Goal: Task Accomplishment & Management: Complete application form

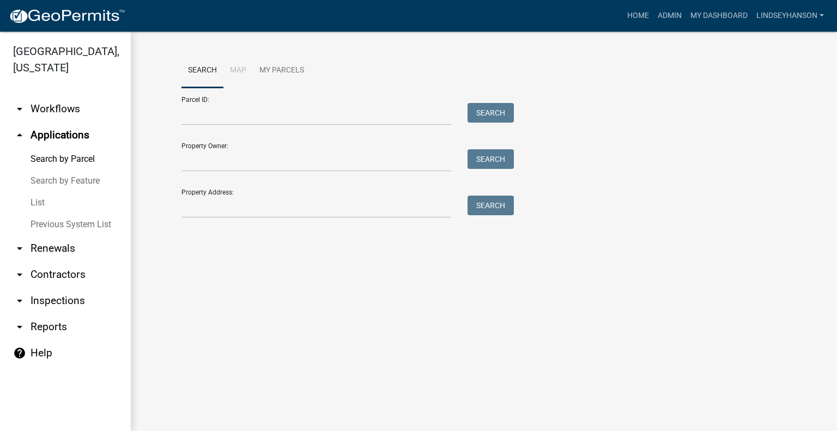
click at [63, 110] on link "arrow_drop_down Workflows" at bounding box center [65, 109] width 131 height 26
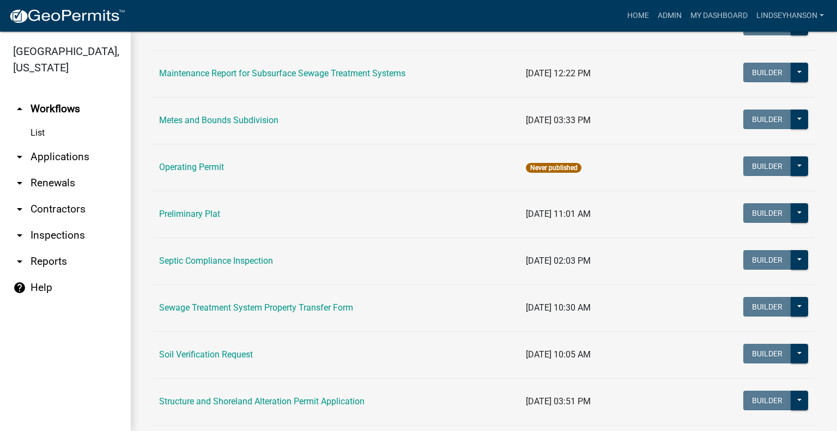
scroll to position [477, 0]
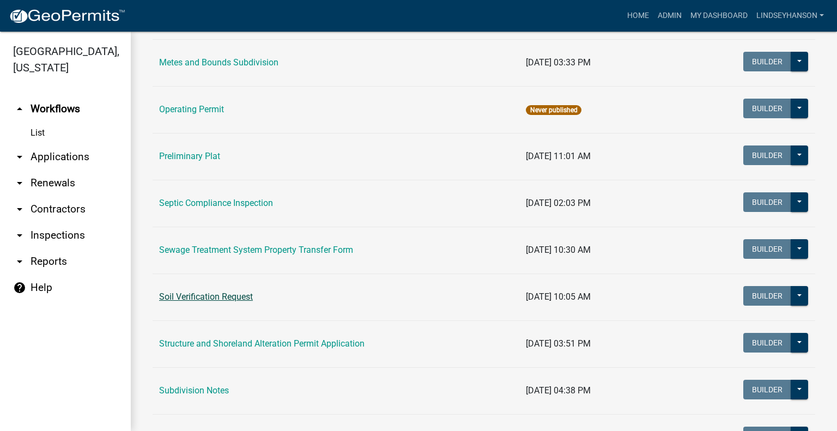
click at [210, 295] on link "Soil Verification Request" at bounding box center [206, 297] width 94 height 10
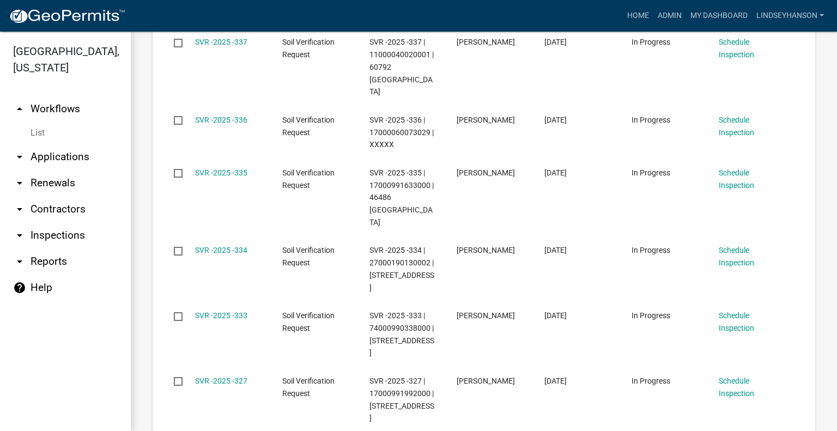
scroll to position [438, 0]
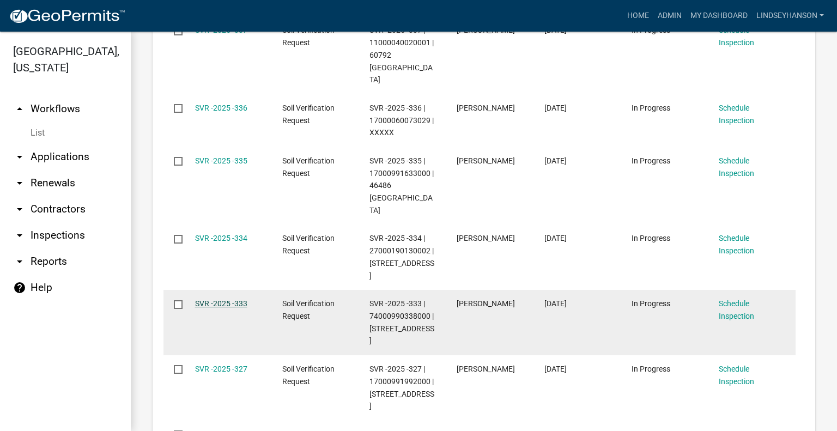
click at [211, 299] on link "SVR -2025 -333" at bounding box center [221, 303] width 52 height 9
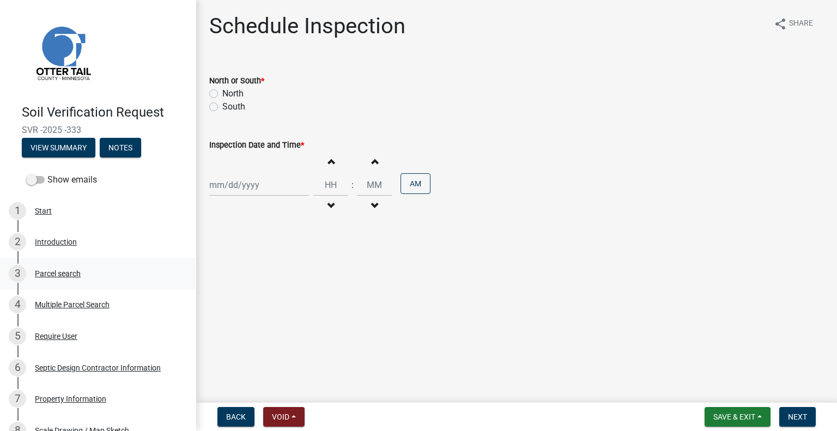
click at [79, 276] on div "Parcel search" at bounding box center [58, 274] width 46 height 8
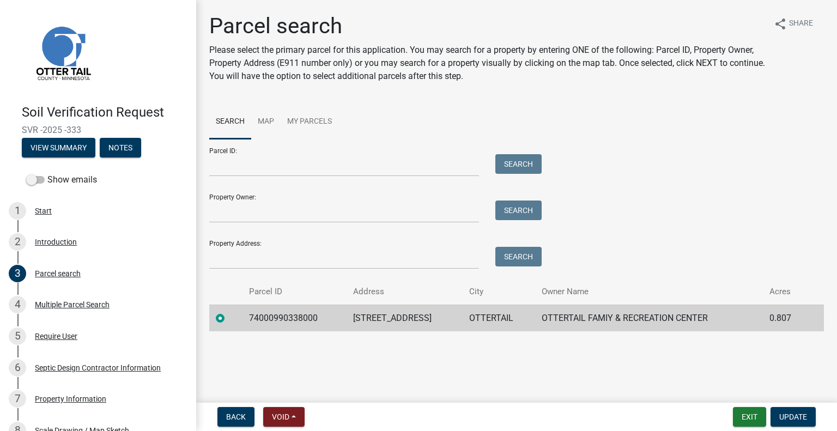
click at [280, 315] on td "74000990338000" at bounding box center [295, 318] width 104 height 27
copy td "74000990338000"
click at [366, 322] on td "223 MAPLE AVE S" at bounding box center [405, 318] width 116 height 27
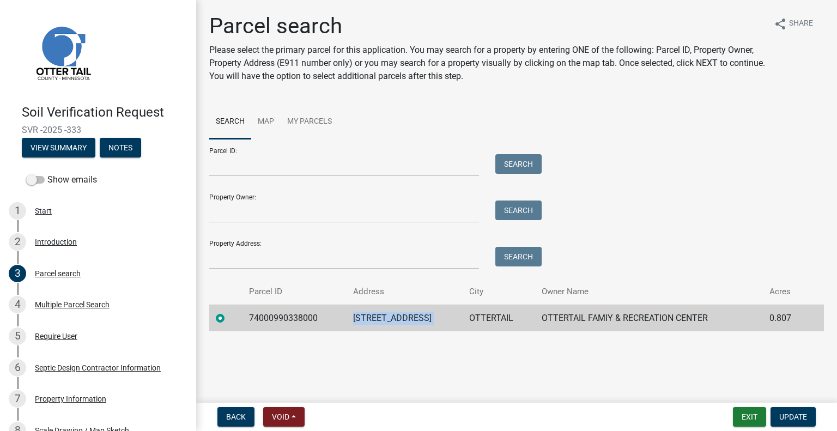
click at [366, 322] on td "223 MAPLE AVE S" at bounding box center [405, 318] width 116 height 27
copy td "223 MAPLE AVE S"
click at [482, 317] on td "OTTERTAIL" at bounding box center [499, 318] width 72 height 27
click at [481, 316] on td "OTTERTAIL" at bounding box center [499, 318] width 72 height 27
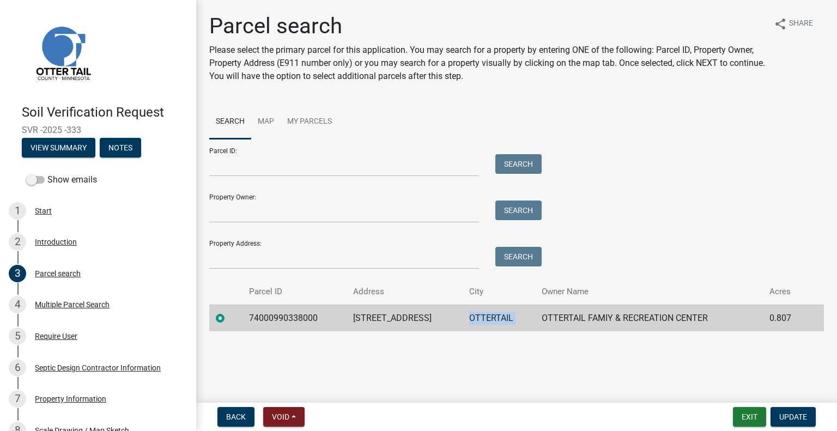
copy td "OTTERTAIL"
click at [623, 320] on td "OTTERTAIL FAMIY & RECREATION CENTER" at bounding box center [649, 318] width 228 height 27
click at [622, 319] on td "OTTERTAIL FAMIY & RECREATION CENTER" at bounding box center [649, 318] width 228 height 27
click at [622, 318] on td "OTTERTAIL FAMIY & RECREATION CENTER" at bounding box center [649, 318] width 228 height 27
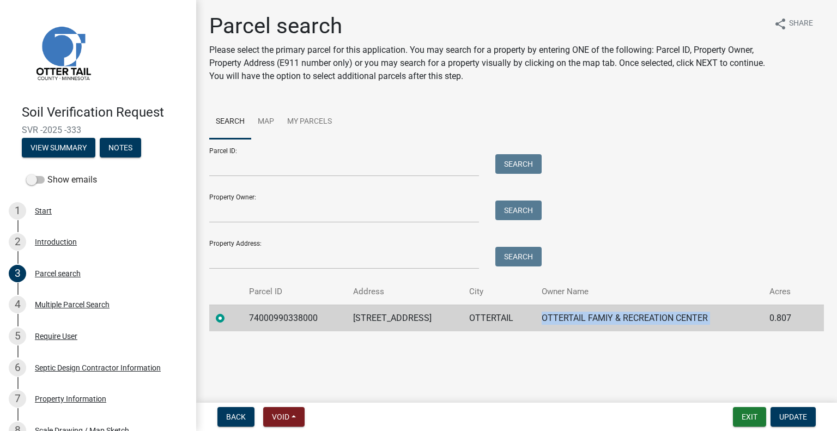
click at [622, 318] on td "OTTERTAIL FAMIY & RECREATION CENTER" at bounding box center [649, 318] width 228 height 27
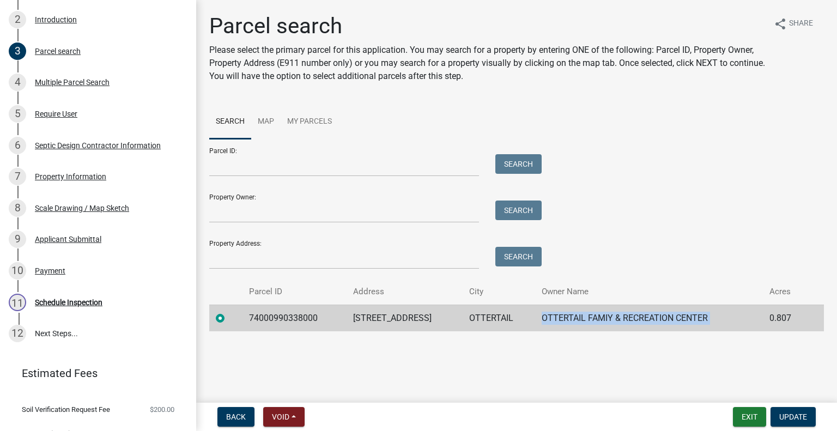
scroll to position [242, 0]
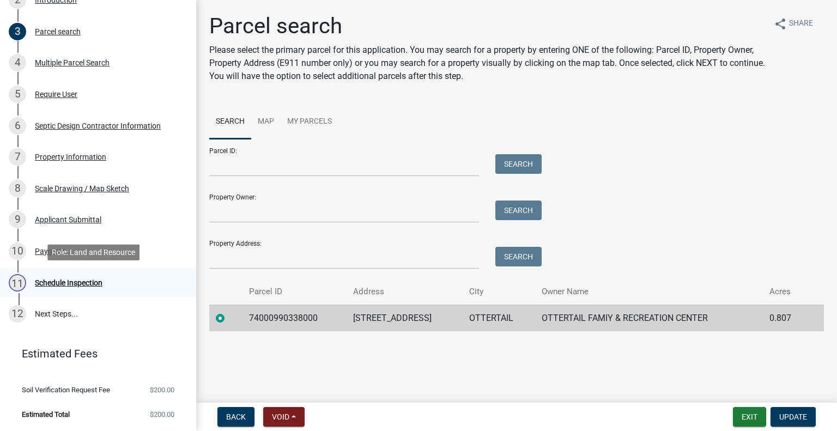
click at [86, 279] on div "Schedule Inspection" at bounding box center [69, 283] width 68 height 8
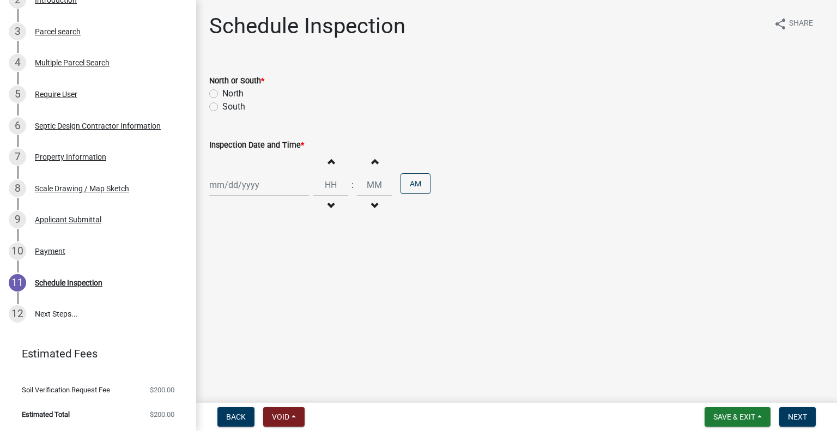
click at [238, 96] on label "North" at bounding box center [232, 93] width 21 height 13
click at [229, 94] on input "North" at bounding box center [225, 90] width 7 height 7
radio input "true"
click at [251, 181] on div at bounding box center [259, 185] width 100 height 22
select select "9"
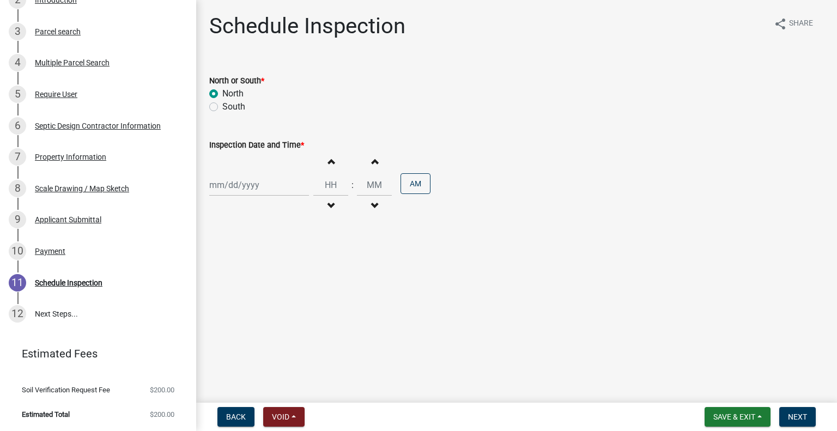
select select "2025"
click at [219, 294] on div "22" at bounding box center [219, 295] width 17 height 17
type input "09/22/2025"
click at [328, 209] on span "button" at bounding box center [330, 206] width 5 height 9
type input "11"
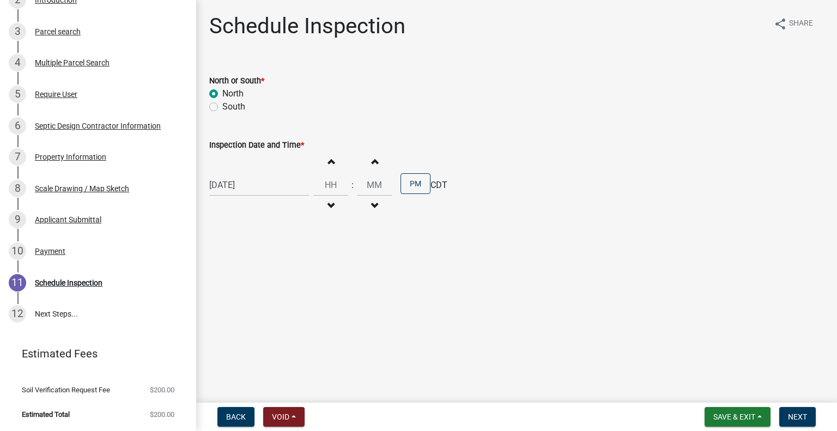
type input "00"
click at [328, 209] on span "button" at bounding box center [330, 206] width 5 height 9
type input "10"
click at [410, 183] on button "PM" at bounding box center [416, 183] width 30 height 21
click at [812, 420] on button "Next" at bounding box center [797, 417] width 37 height 20
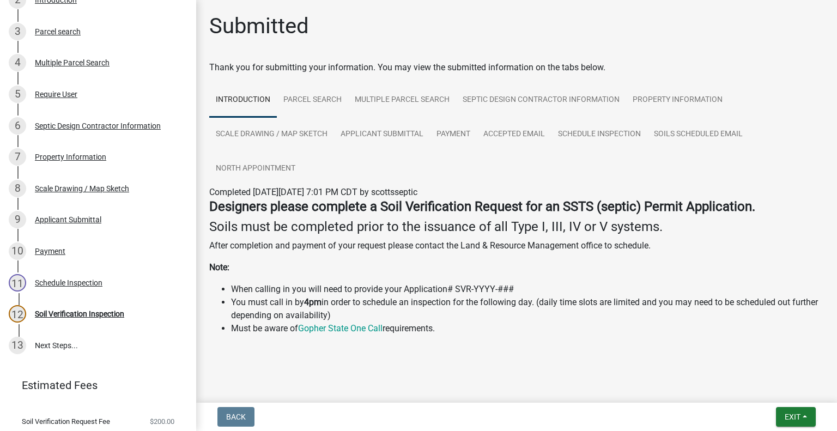
scroll to position [273, 0]
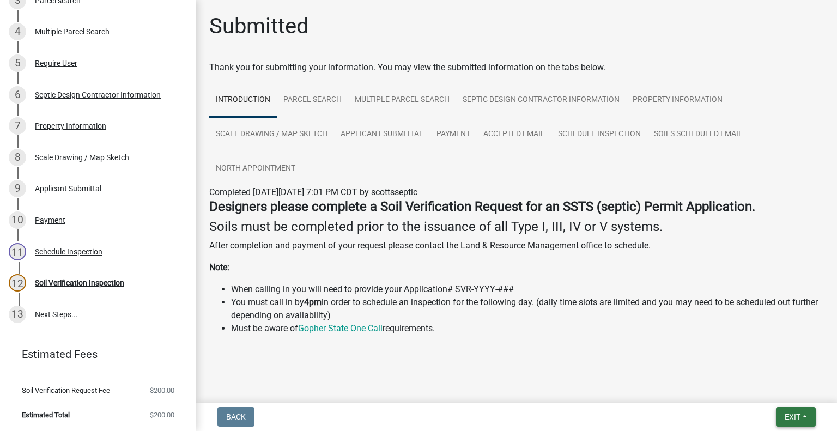
click at [785, 416] on span "Exit" at bounding box center [793, 417] width 16 height 9
click at [759, 396] on button "Save & Exit" at bounding box center [772, 388] width 87 height 26
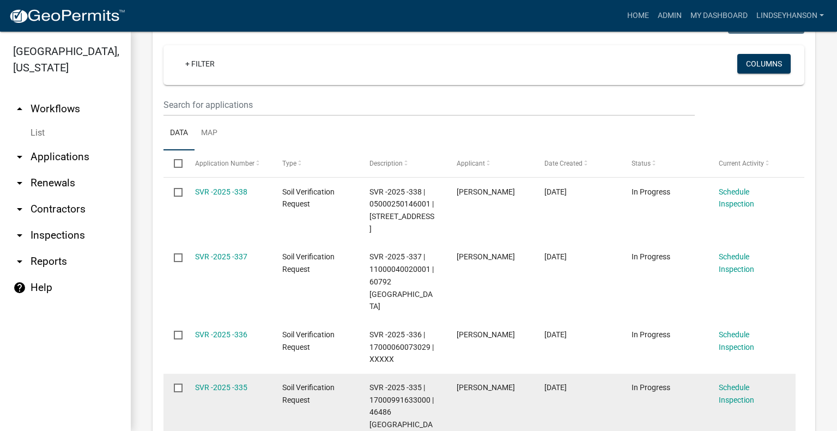
scroll to position [218, 0]
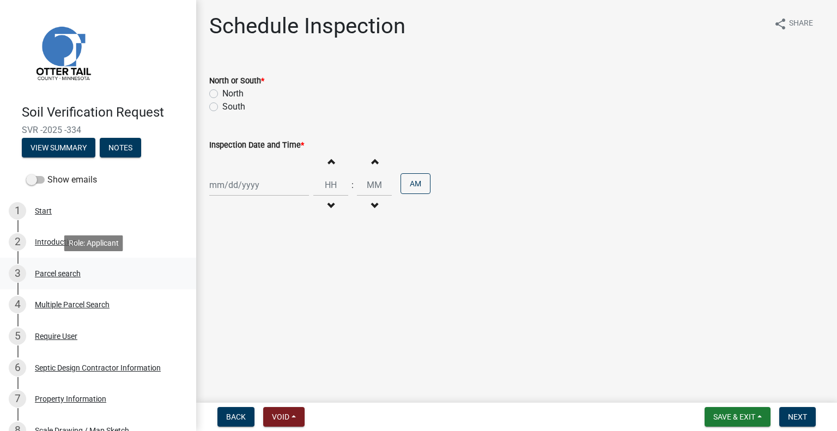
click at [66, 274] on div "Parcel search" at bounding box center [58, 274] width 46 height 8
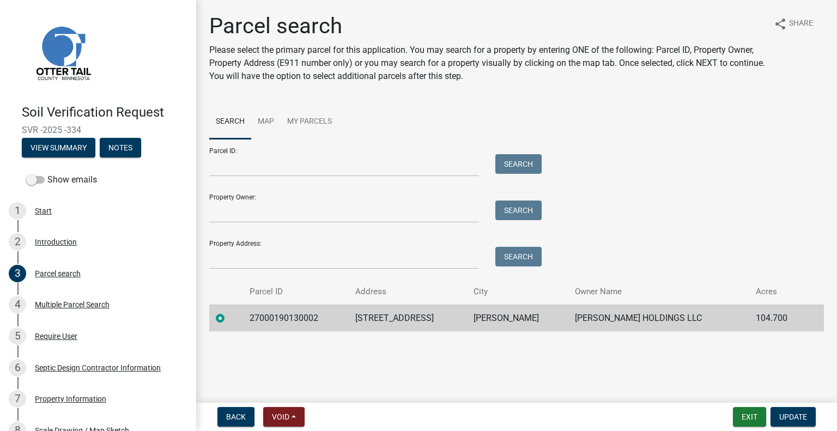
click at [288, 314] on td "27000190130002" at bounding box center [296, 318] width 106 height 27
copy td "27000190130002"
click at [414, 317] on td "18266 CO HWY 59" at bounding box center [408, 318] width 118 height 27
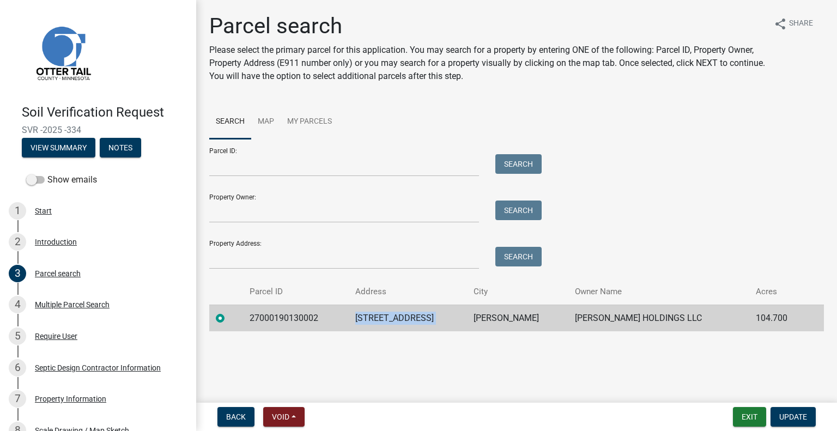
click at [414, 317] on td "18266 CO HWY 59" at bounding box center [408, 318] width 118 height 27
copy td "18266 CO HWY 59"
click at [512, 320] on td "VINING" at bounding box center [517, 318] width 101 height 27
click at [510, 319] on td "VINING" at bounding box center [517, 318] width 101 height 27
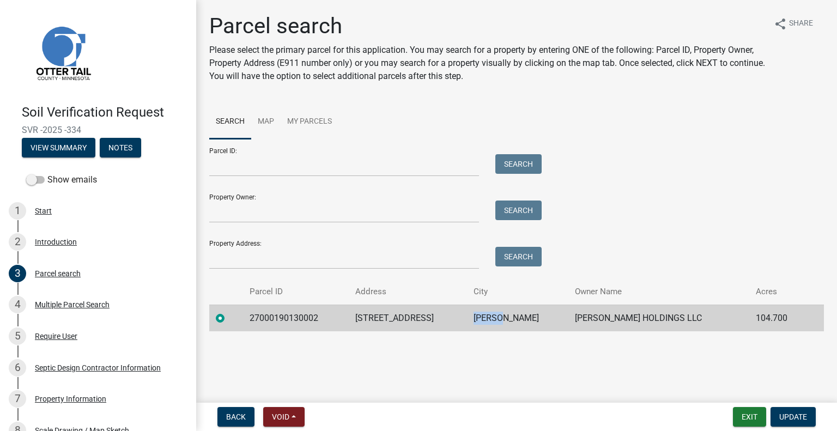
copy td "VINING"
click at [626, 314] on td "KROPUENSKE HOLDINGS LLC" at bounding box center [658, 318] width 181 height 27
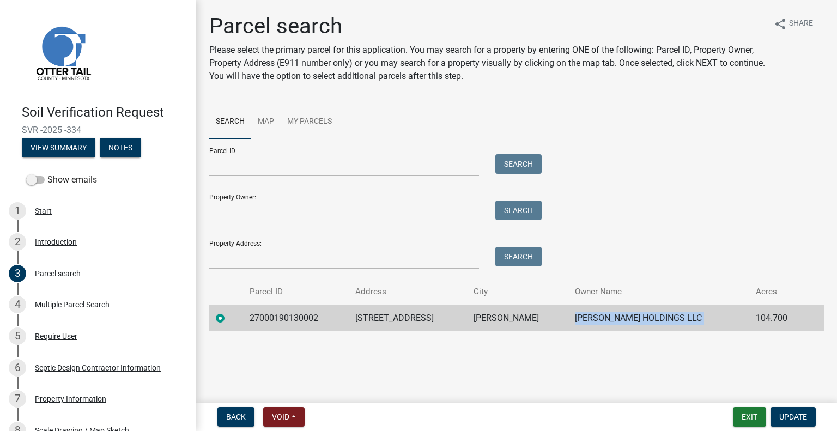
copy td "KROPUENSKE HOLDINGS LLC"
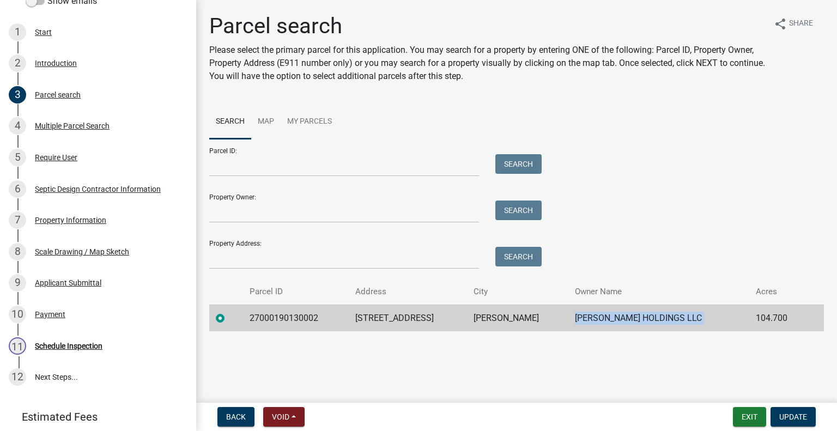
scroll to position [242, 0]
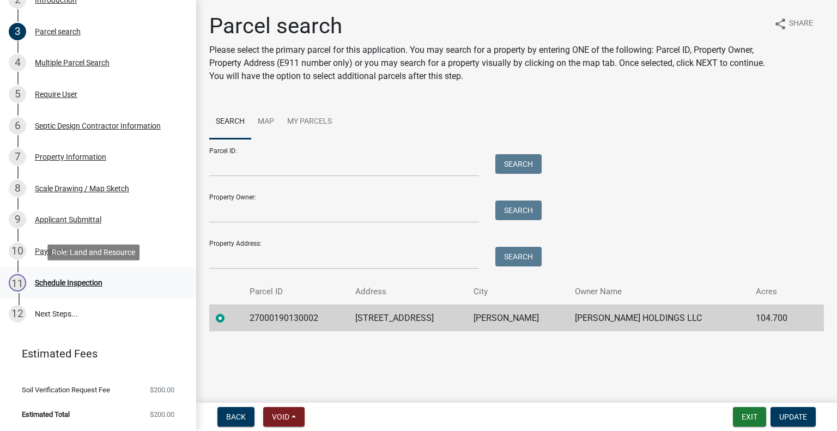
click at [98, 290] on div "11 Schedule Inspection" at bounding box center [94, 282] width 170 height 17
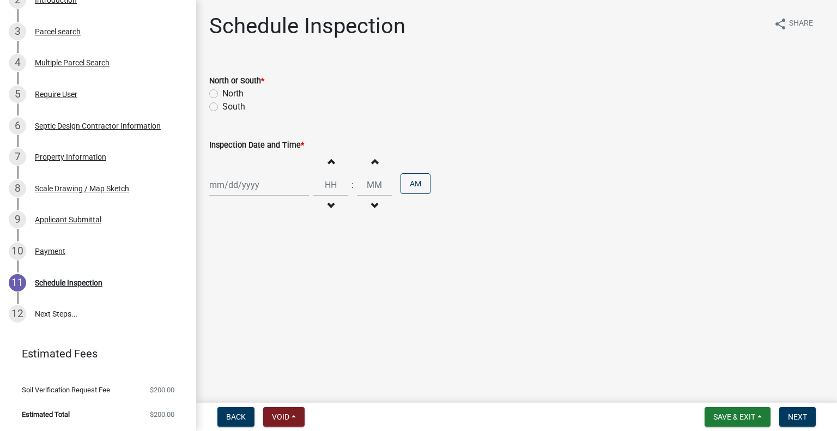
click at [231, 102] on label "South" at bounding box center [233, 106] width 23 height 13
click at [229, 102] on input "South" at bounding box center [225, 103] width 7 height 7
radio input "true"
select select "9"
select select "2025"
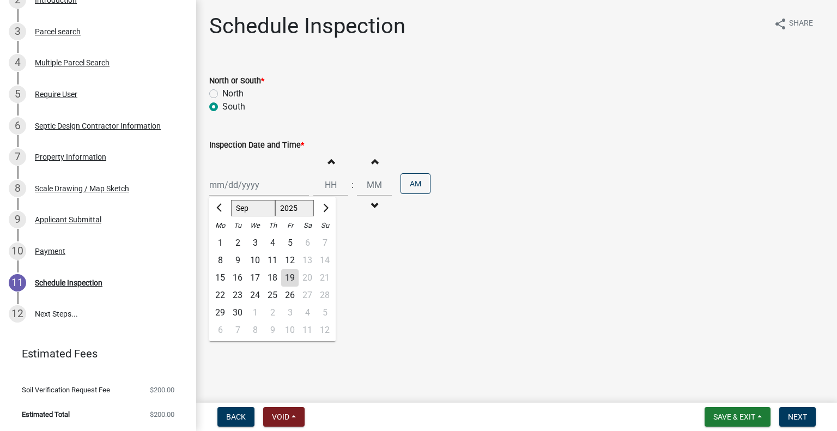
click at [256, 182] on div "Jan Feb Mar Apr May Jun Jul Aug Sep Oct Nov Dec 1525 1526 1527 1528 1529 1530 1…" at bounding box center [259, 185] width 100 height 22
click at [242, 293] on div "23" at bounding box center [237, 295] width 17 height 17
type input "09/23/2025"
click at [327, 200] on button "Decrement hours" at bounding box center [330, 206] width 23 height 20
type input "11"
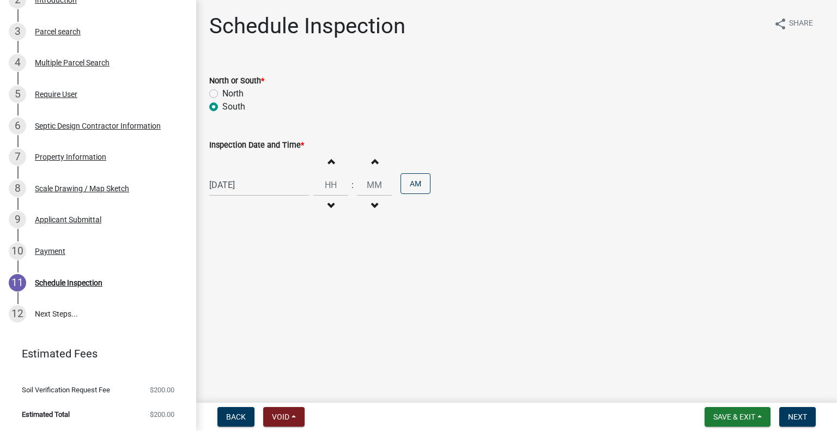
type input "00"
click at [327, 200] on button "Decrement hours" at bounding box center [330, 206] width 23 height 20
type input "10"
click at [412, 184] on button "PM" at bounding box center [416, 183] width 30 height 21
click at [797, 414] on span "Next" at bounding box center [797, 417] width 19 height 9
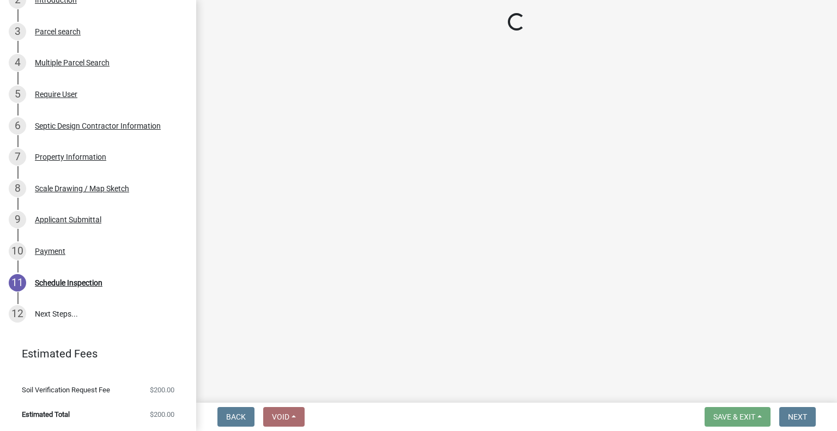
scroll to position [273, 0]
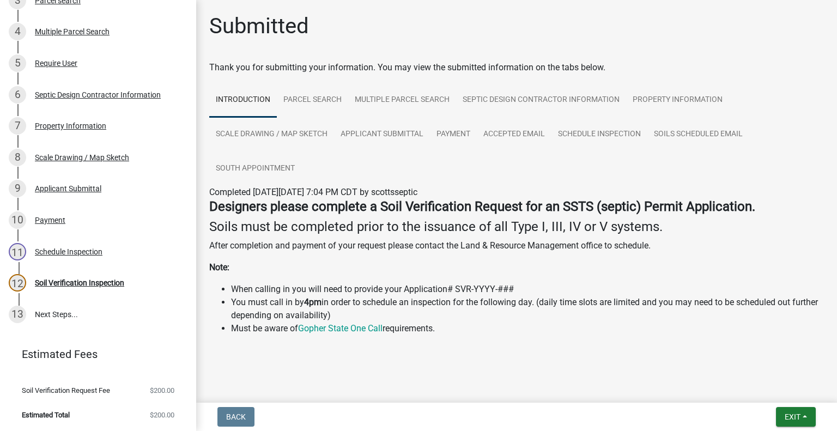
click at [800, 407] on nav "Back Exit Save Save & Exit" at bounding box center [516, 417] width 641 height 28
click at [800, 408] on button "Exit" at bounding box center [796, 417] width 40 height 20
click at [772, 391] on button "Save & Exit" at bounding box center [772, 388] width 87 height 26
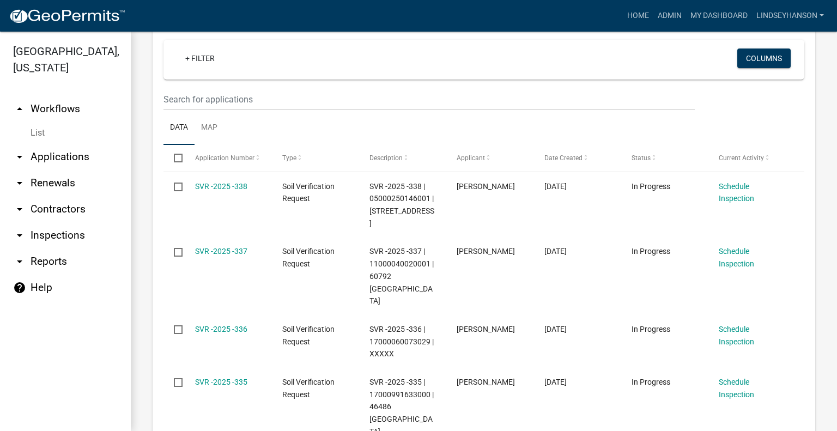
scroll to position [375, 0]
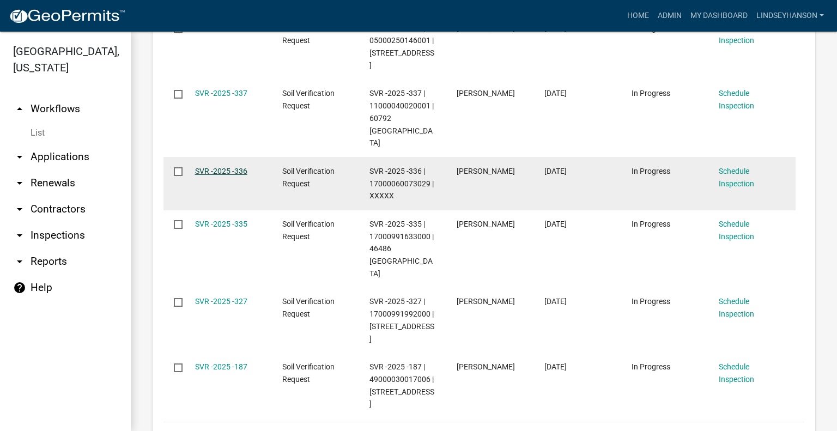
click at [234, 167] on link "SVR -2025 -336" at bounding box center [221, 171] width 52 height 9
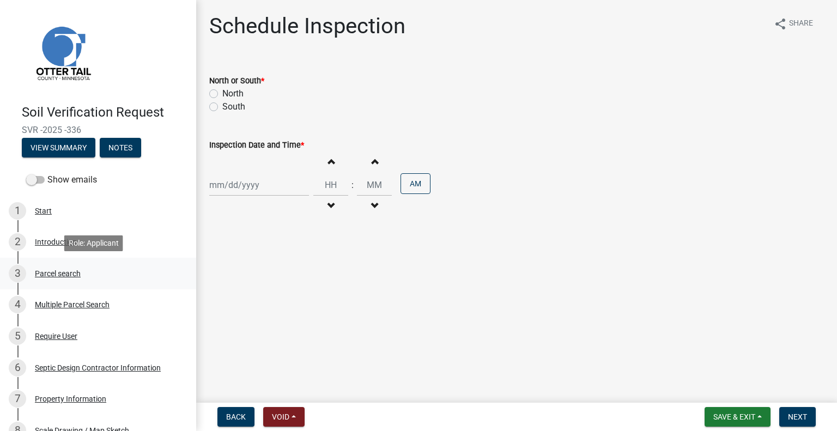
click at [74, 279] on div "3 Parcel search" at bounding box center [94, 273] width 170 height 17
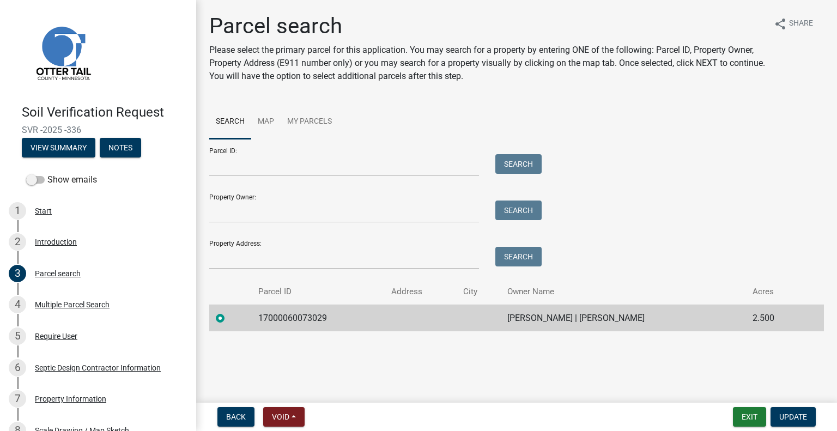
click at [299, 322] on td "17000060073029" at bounding box center [318, 318] width 133 height 27
copy td "17000060073029"
click at [577, 320] on td "JOHN KNOSALLA | DANIELLE KNOSALLA" at bounding box center [623, 318] width 245 height 27
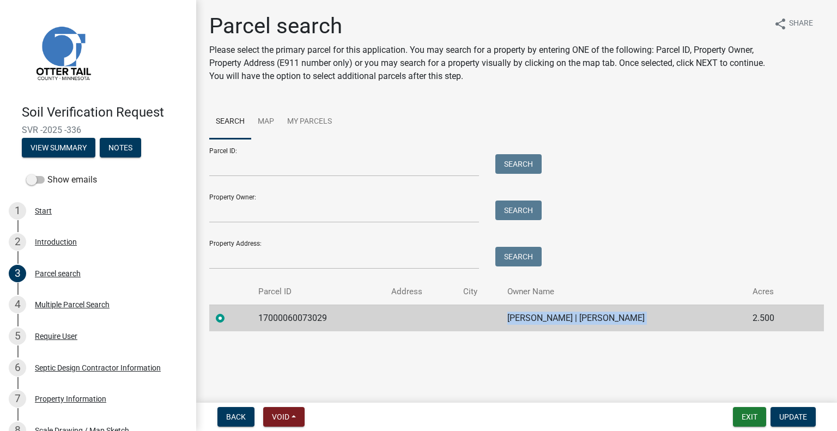
click at [577, 320] on td "JOHN KNOSALLA | DANIELLE KNOSALLA" at bounding box center [623, 318] width 245 height 27
copy td "JOHN KNOSALLA | DANIELLE KNOSALLA"
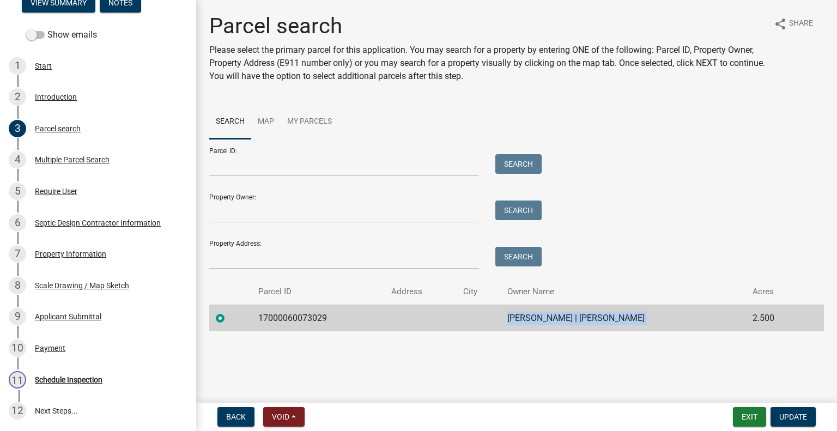
scroll to position [242, 0]
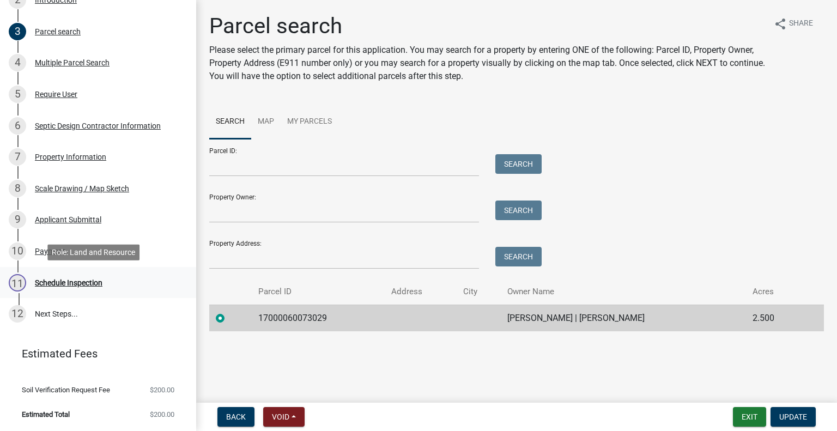
click at [94, 288] on div "11 Schedule Inspection" at bounding box center [94, 282] width 170 height 17
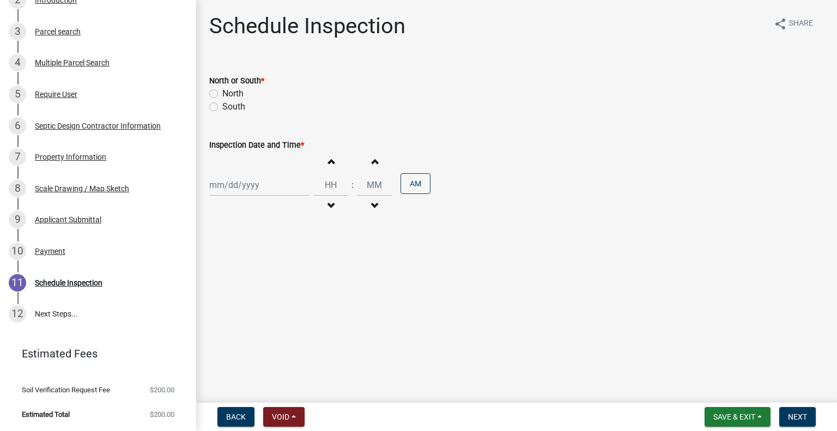
click at [229, 98] on label "North" at bounding box center [232, 93] width 21 height 13
click at [229, 94] on input "North" at bounding box center [225, 90] width 7 height 7
radio input "true"
select select "9"
select select "2025"
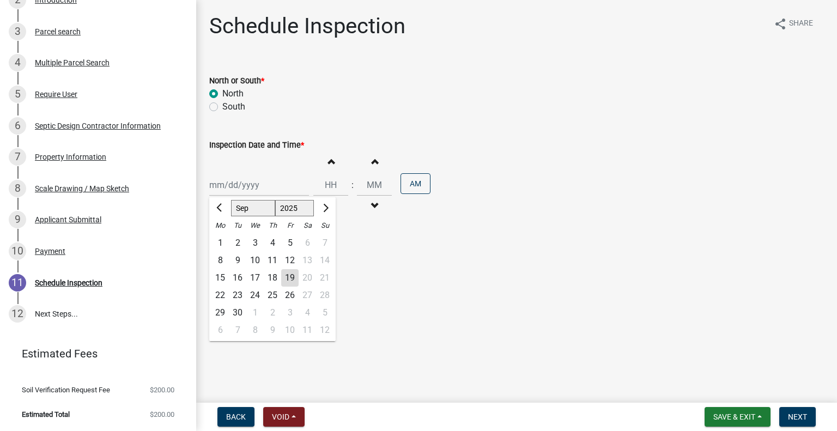
click at [251, 185] on div "Jan Feb Mar Apr May Jun Jul Aug Sep Oct Nov Dec 1525 1526 1527 1528 1529 1530 1…" at bounding box center [259, 185] width 100 height 22
click at [253, 297] on div "24" at bounding box center [254, 295] width 17 height 17
type input "09/24/2025"
click at [330, 205] on button "Decrement hours" at bounding box center [330, 206] width 23 height 20
type input "11"
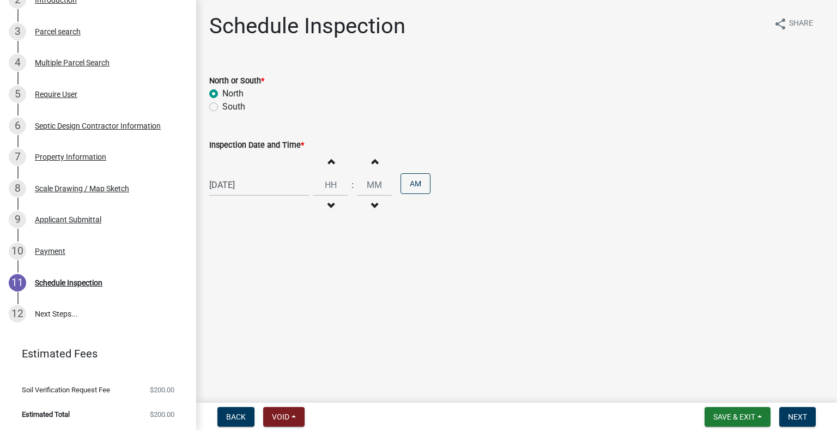
type input "00"
click at [330, 205] on button "Decrement hours" at bounding box center [330, 206] width 23 height 20
click at [328, 159] on span "button" at bounding box center [330, 161] width 5 height 9
type input "11"
click at [410, 175] on button "PM" at bounding box center [416, 183] width 30 height 21
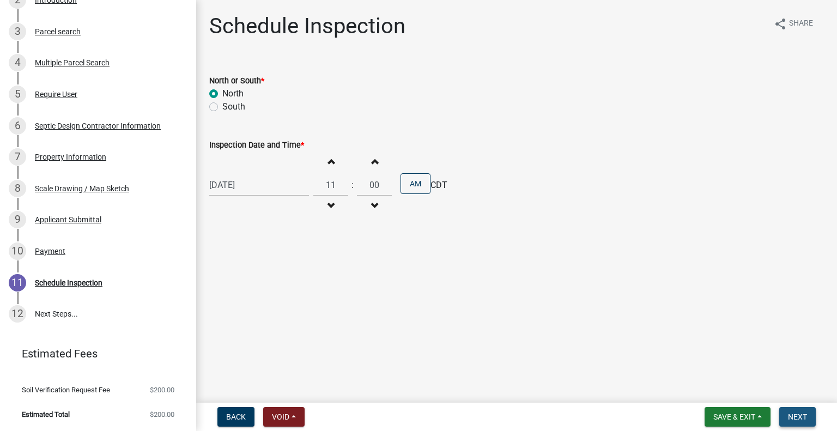
click at [793, 419] on span "Next" at bounding box center [797, 417] width 19 height 9
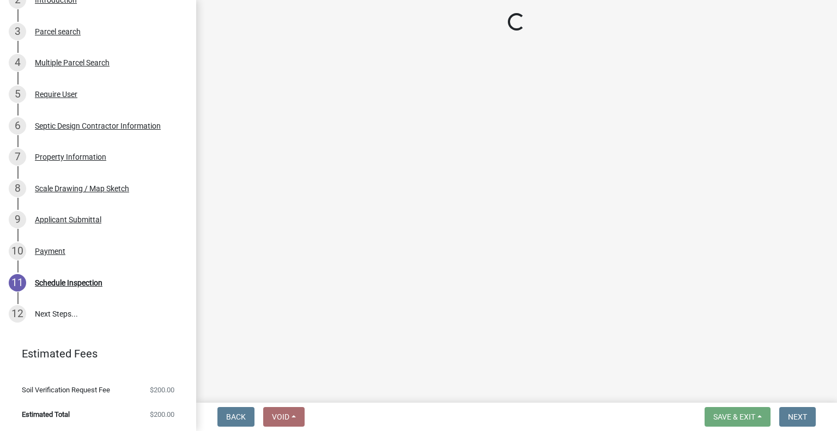
scroll to position [273, 0]
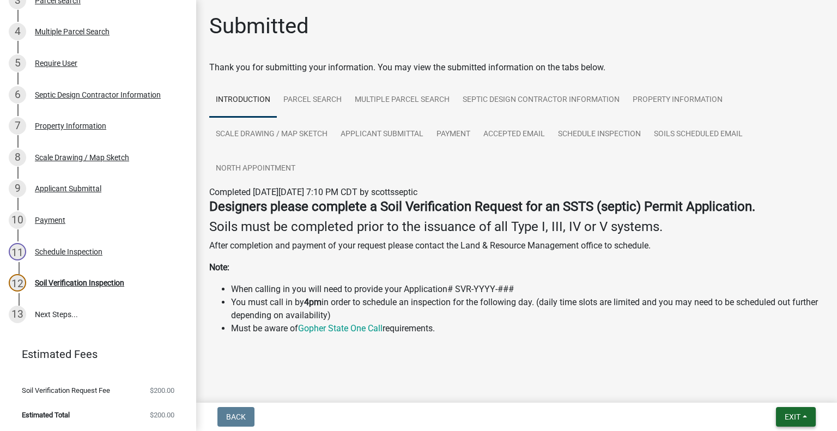
click at [803, 416] on button "Exit" at bounding box center [796, 417] width 40 height 20
click at [755, 392] on button "Save & Exit" at bounding box center [772, 388] width 87 height 26
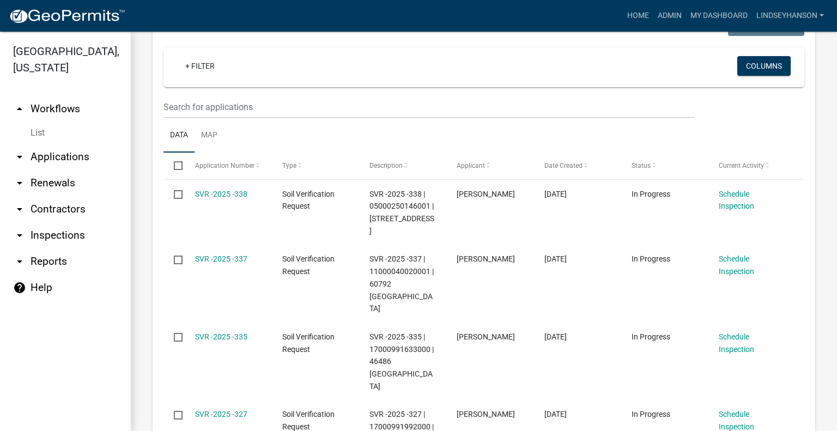
scroll to position [307, 0]
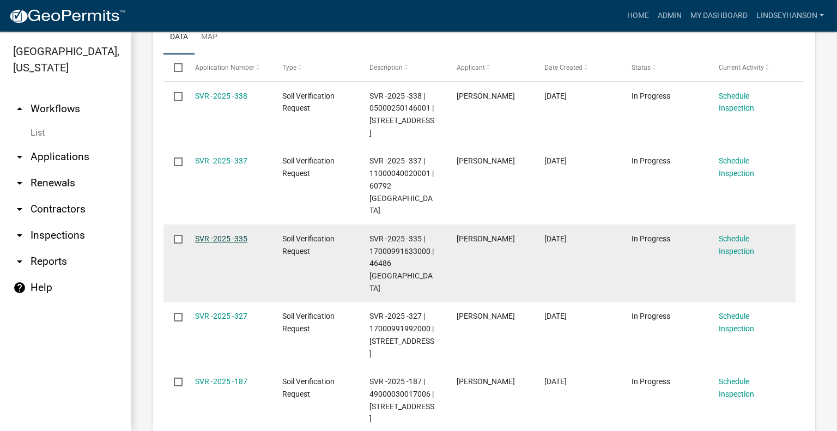
click at [227, 234] on link "SVR -2025 -335" at bounding box center [221, 238] width 52 height 9
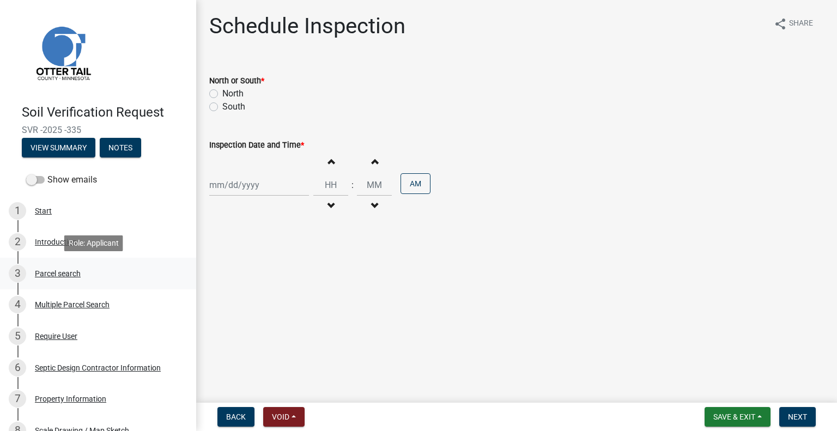
click at [85, 266] on div "3 Parcel search" at bounding box center [94, 273] width 170 height 17
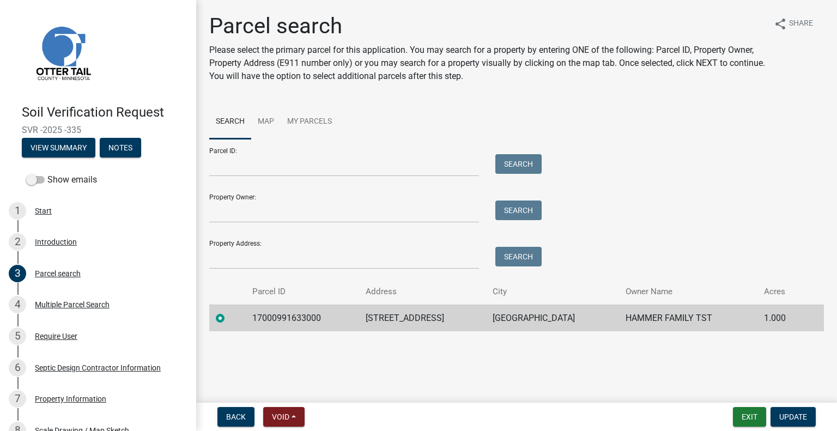
drag, startPoint x: 265, startPoint y: 301, endPoint x: 269, endPoint y: 309, distance: 9.3
click at [268, 306] on table "Parcel ID Address City Owner Name Acres 17000991633000 46486 POSS BEACH RD PELI…" at bounding box center [516, 305] width 615 height 52
click at [271, 313] on td "17000991633000" at bounding box center [302, 318] width 113 height 27
copy td "17000991633000"
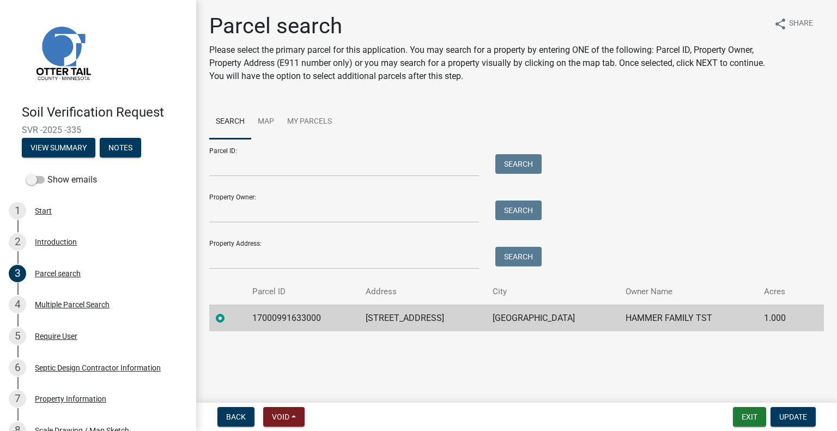
click at [425, 323] on td "46486 POSS BEACH RD" at bounding box center [422, 318] width 127 height 27
click at [566, 314] on td "PELICAN RAPIDS" at bounding box center [552, 318] width 132 height 27
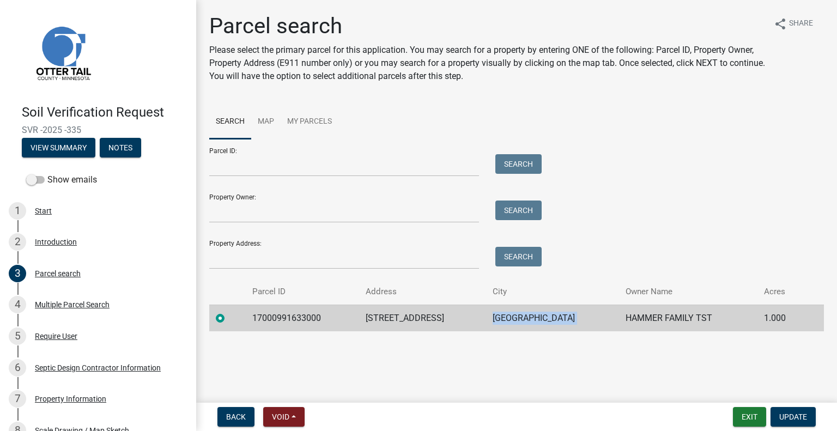
click at [566, 314] on td "PELICAN RAPIDS" at bounding box center [552, 318] width 132 height 27
click at [659, 319] on td "HAMMER FAMILY TST" at bounding box center [688, 318] width 138 height 27
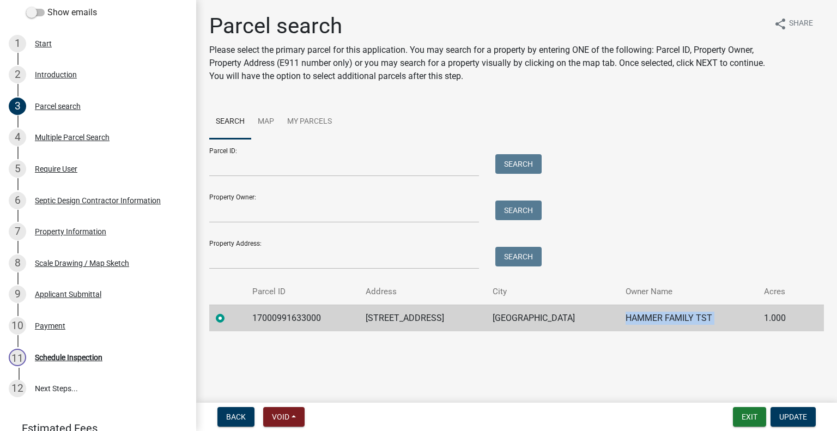
scroll to position [242, 0]
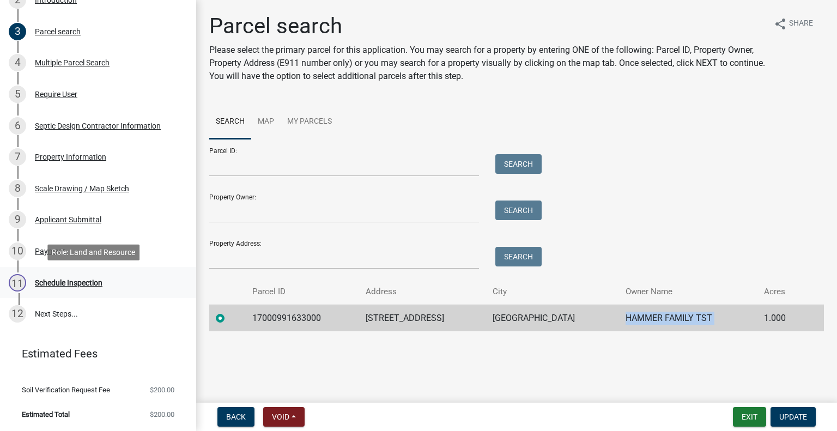
click at [102, 295] on link "11 Schedule Inspection" at bounding box center [98, 283] width 196 height 32
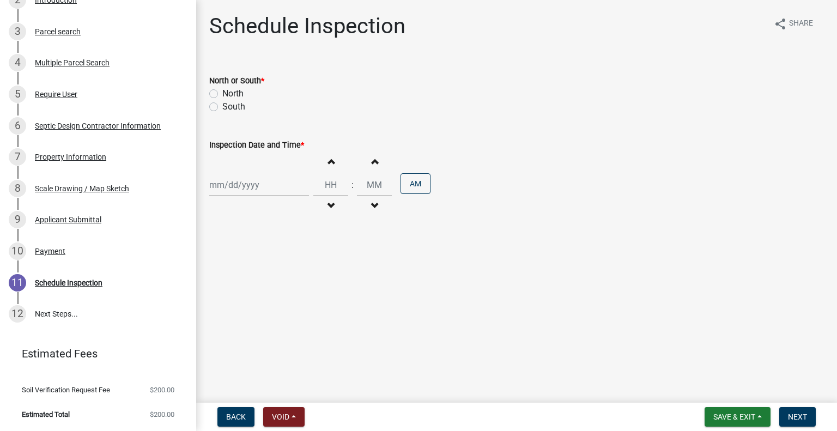
click at [237, 98] on label "North" at bounding box center [232, 93] width 21 height 13
click at [229, 94] on input "North" at bounding box center [225, 90] width 7 height 7
radio input "true"
click at [248, 181] on div at bounding box center [259, 185] width 100 height 22
select select "9"
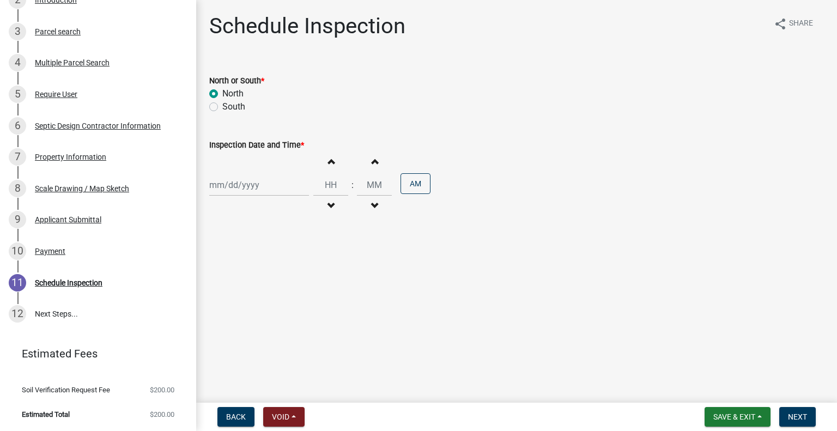
select select "2025"
drag, startPoint x: 255, startPoint y: 293, endPoint x: 259, endPoint y: 284, distance: 9.0
click at [256, 290] on div "24" at bounding box center [254, 295] width 17 height 17
type input "09/24/2025"
click at [324, 198] on button "Decrement hours" at bounding box center [330, 206] width 23 height 20
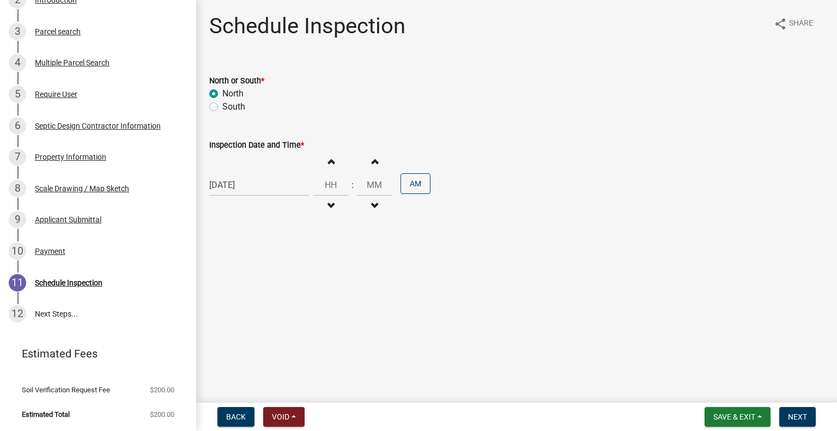
type input "11"
type input "00"
click at [328, 162] on span "button" at bounding box center [330, 161] width 5 height 9
type input "12"
click at [413, 183] on button "AM" at bounding box center [416, 183] width 30 height 21
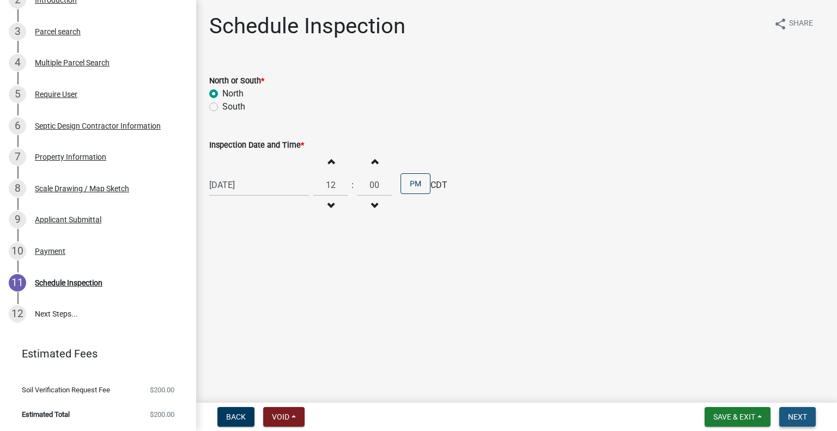
click at [803, 411] on button "Next" at bounding box center [797, 417] width 37 height 20
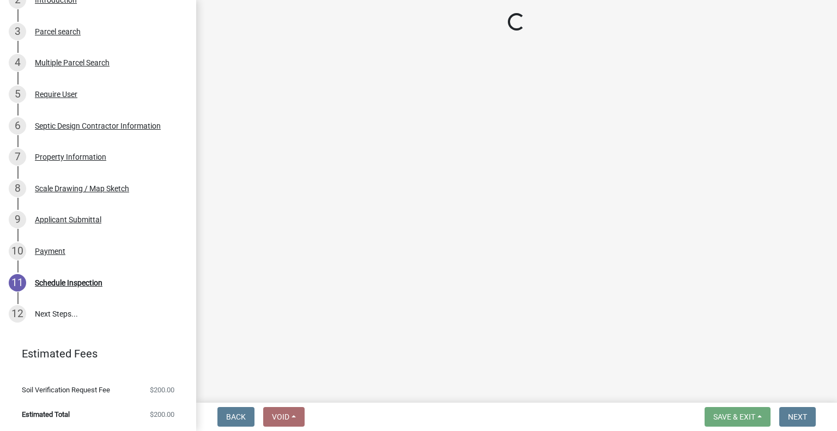
scroll to position [273, 0]
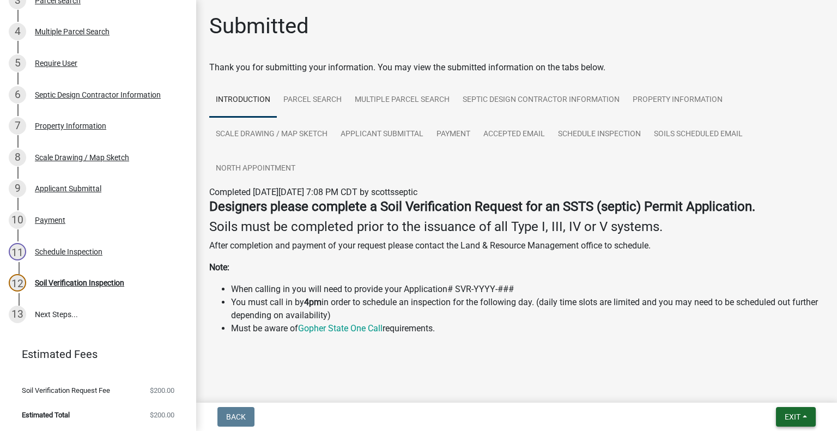
click at [807, 410] on button "Exit" at bounding box center [796, 417] width 40 height 20
click at [779, 389] on button "Save & Exit" at bounding box center [772, 388] width 87 height 26
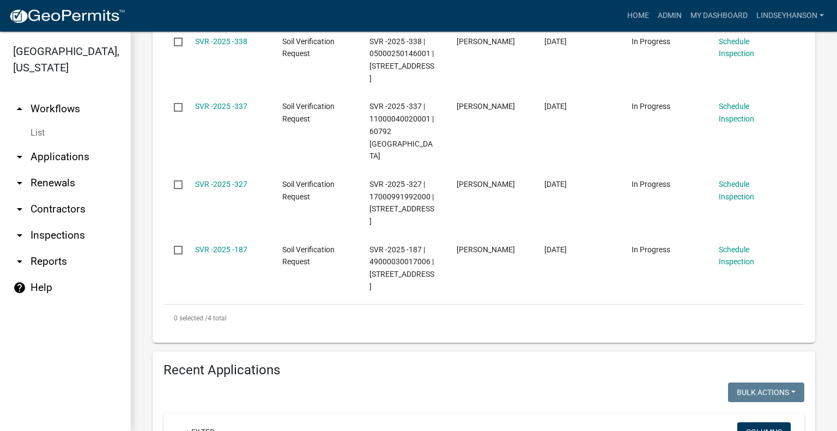
scroll to position [365, 0]
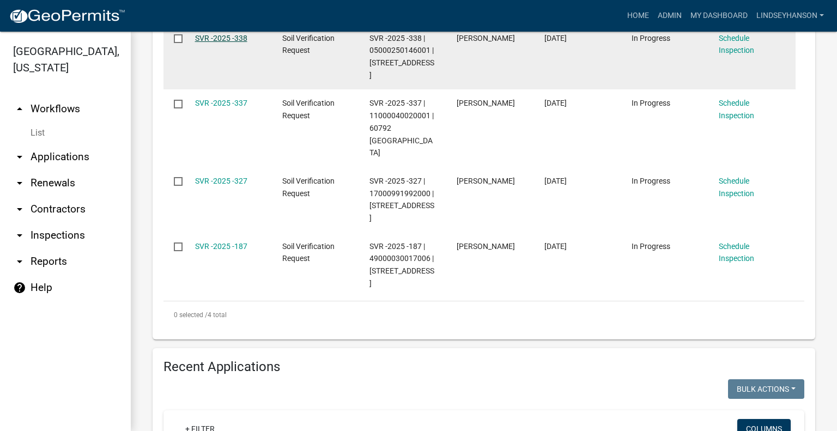
click at [233, 37] on link "SVR -2025 -338" at bounding box center [221, 38] width 52 height 9
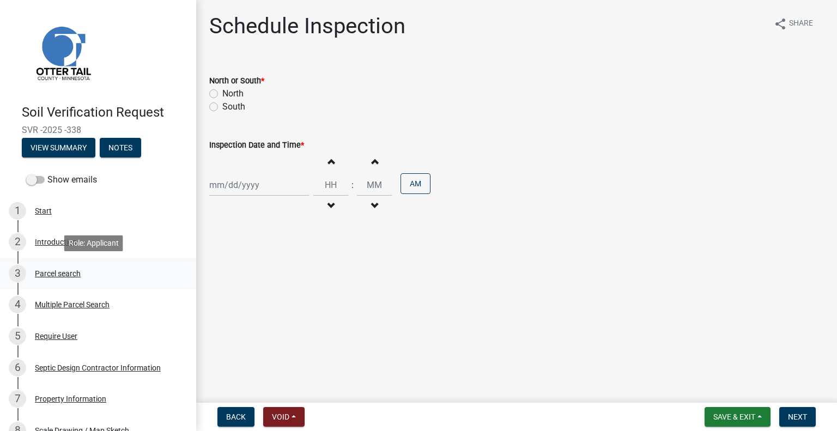
click at [84, 275] on div "3 Parcel search" at bounding box center [94, 273] width 170 height 17
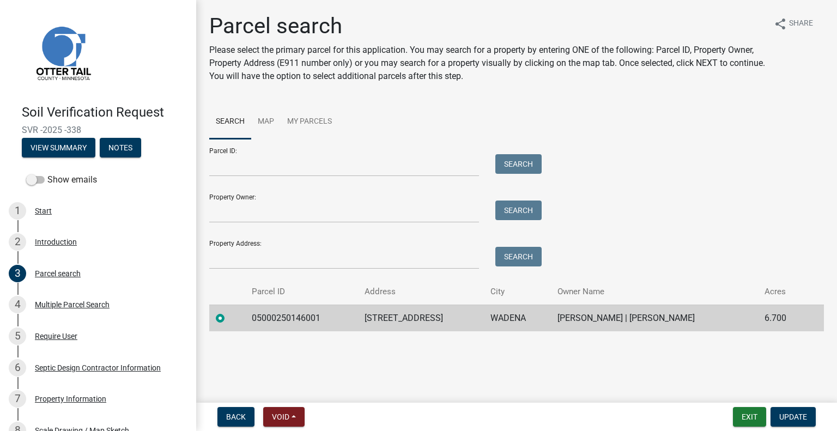
click at [290, 315] on td "05000250146001" at bounding box center [301, 318] width 113 height 27
drag, startPoint x: 290, startPoint y: 315, endPoint x: 282, endPoint y: 318, distance: 8.1
click at [411, 314] on td "63134 360TH ST" at bounding box center [421, 318] width 126 height 27
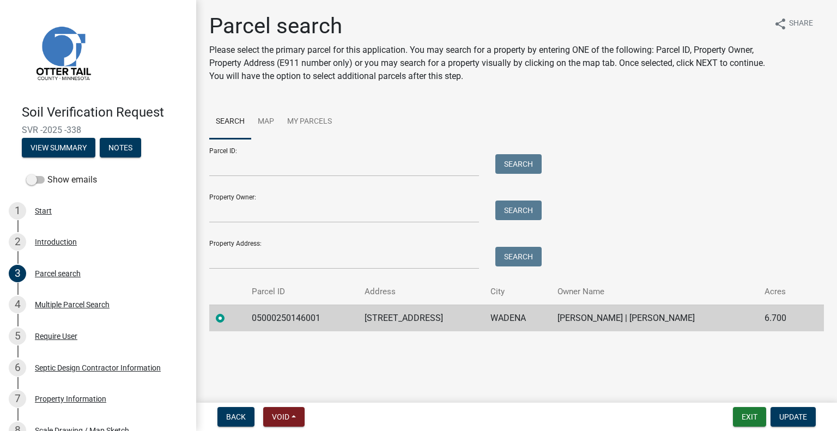
drag, startPoint x: 411, startPoint y: 314, endPoint x: 395, endPoint y: 320, distance: 17.2
click at [395, 320] on td "63134 360TH ST" at bounding box center [421, 318] width 126 height 27
click at [515, 319] on td "WADENA" at bounding box center [517, 318] width 67 height 27
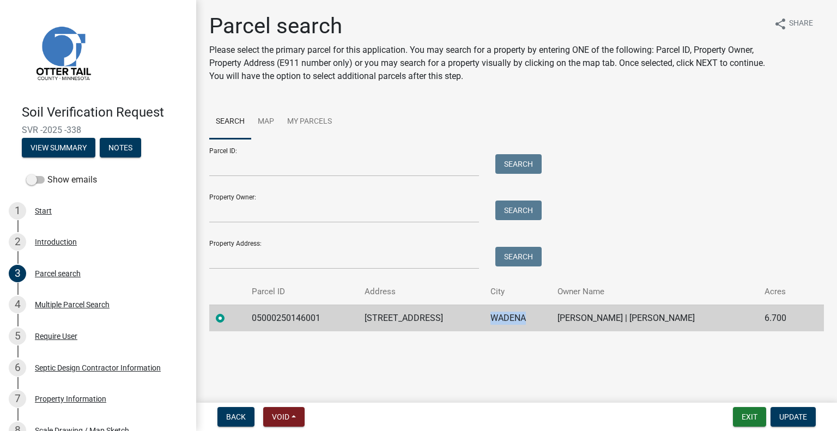
click at [515, 319] on td "WADENA" at bounding box center [517, 318] width 67 height 27
click at [639, 319] on td "PETER KRAFT | SANDRA KRAFT" at bounding box center [654, 318] width 207 height 27
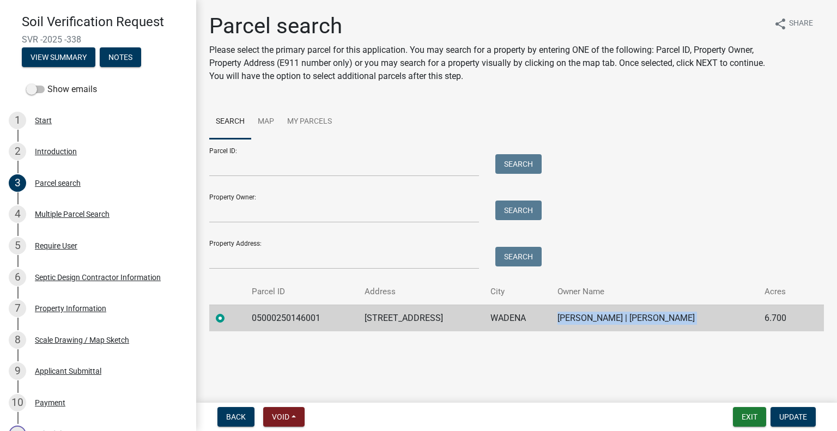
scroll to position [242, 0]
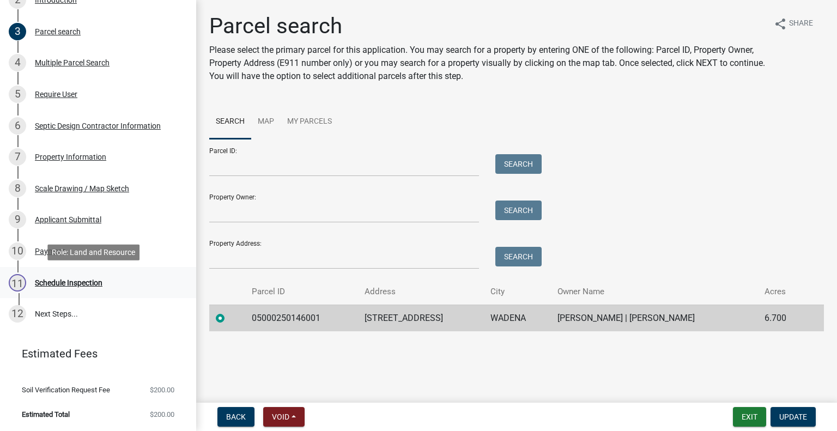
click at [90, 287] on div "11 Schedule Inspection" at bounding box center [94, 282] width 170 height 17
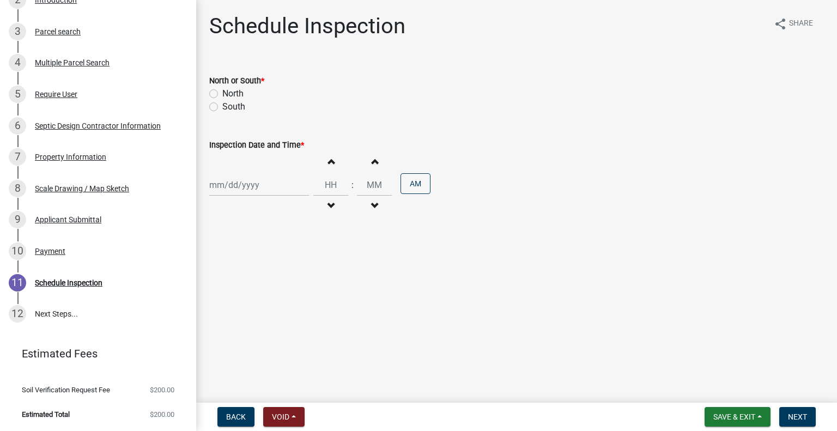
click at [236, 93] on label "North" at bounding box center [232, 93] width 21 height 13
click at [229, 93] on input "North" at bounding box center [225, 90] width 7 height 7
radio input "true"
select select "9"
select select "2025"
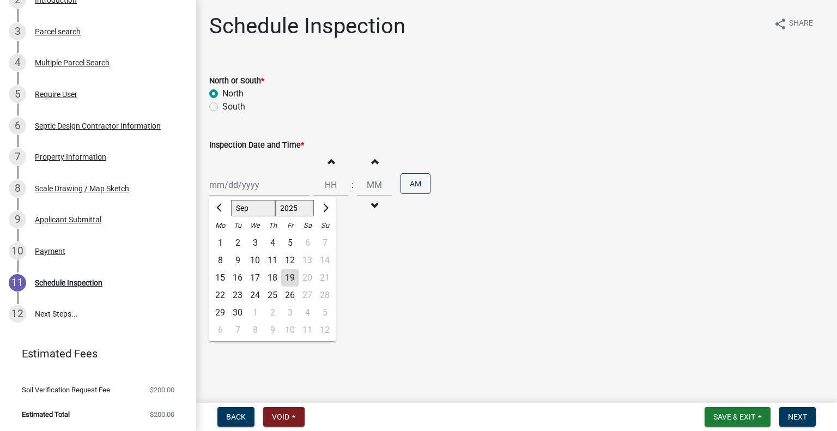
click at [232, 188] on div "Jan Feb Mar Apr May Jun Jul Aug Sep Oct Nov Dec 1525 1526 1527 1528 1529 1530 1…" at bounding box center [259, 185] width 100 height 22
click at [277, 295] on div "25" at bounding box center [272, 295] width 17 height 17
type input "09/25/2025"
click at [328, 207] on span "button" at bounding box center [330, 206] width 5 height 9
type input "11"
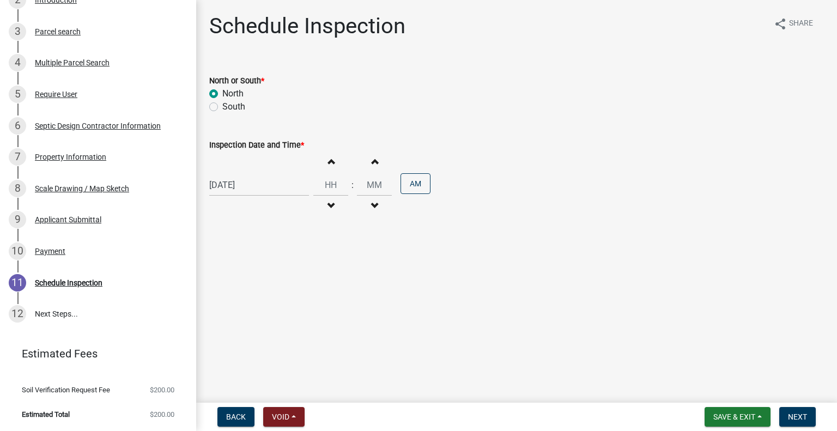
type input "00"
click at [403, 180] on button "PM" at bounding box center [416, 183] width 30 height 21
click at [796, 415] on span "Next" at bounding box center [797, 417] width 19 height 9
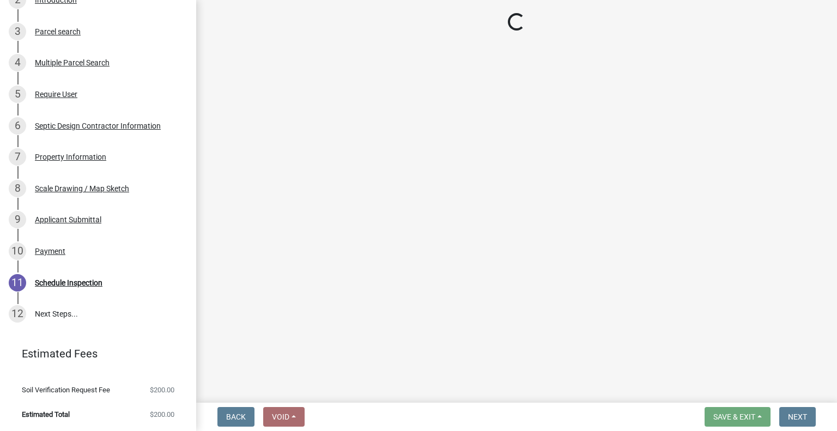
scroll to position [273, 0]
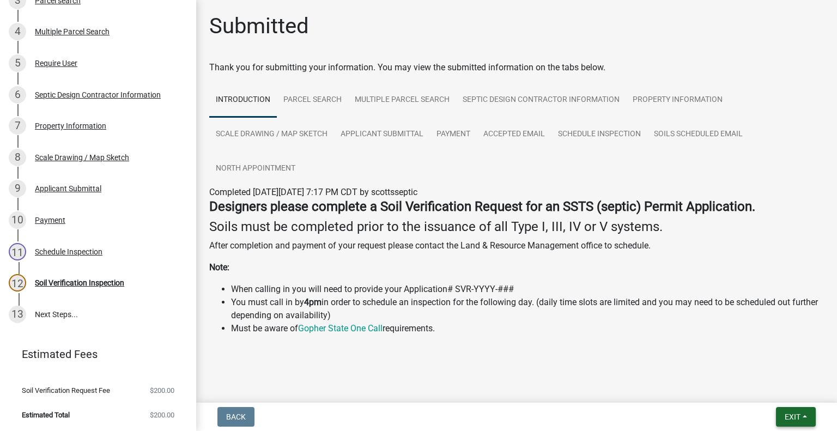
click at [806, 422] on button "Exit" at bounding box center [796, 417] width 40 height 20
click at [771, 392] on button "Save & Exit" at bounding box center [772, 388] width 87 height 26
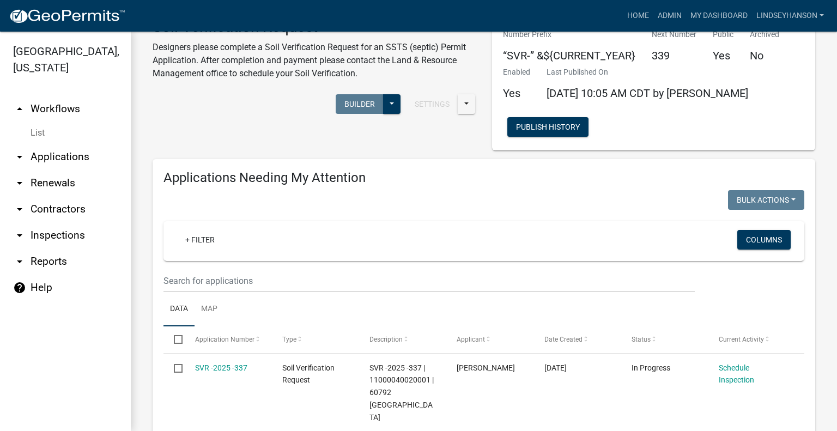
scroll to position [54, 0]
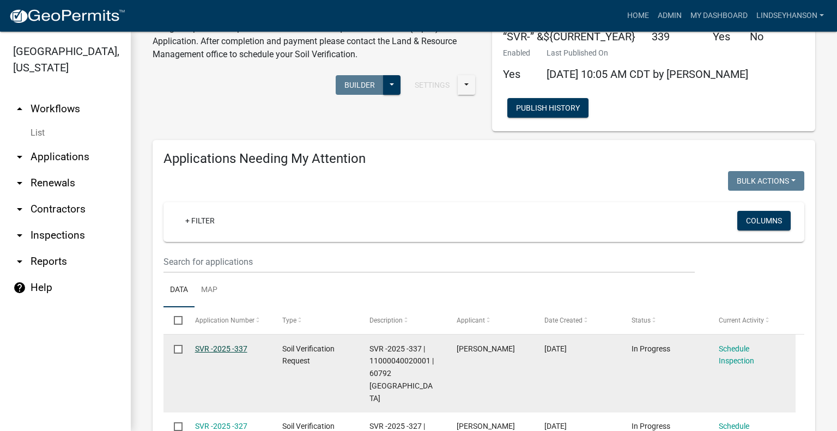
click at [240, 347] on link "SVR -2025 -337" at bounding box center [221, 348] width 52 height 9
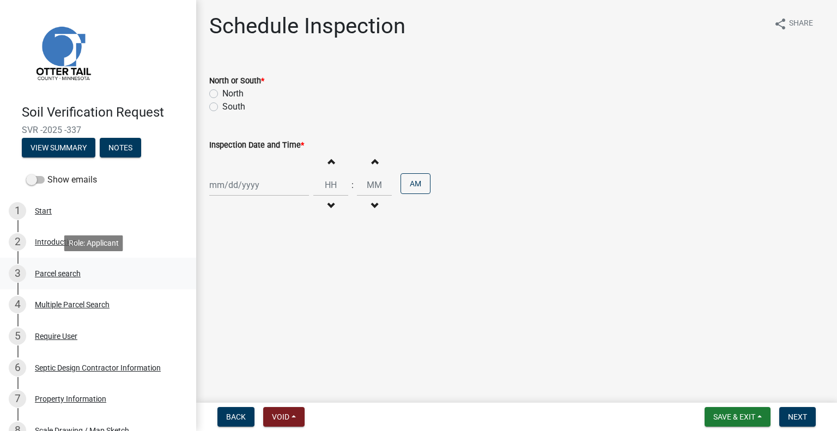
click at [96, 280] on div "3 Parcel search" at bounding box center [94, 273] width 170 height 17
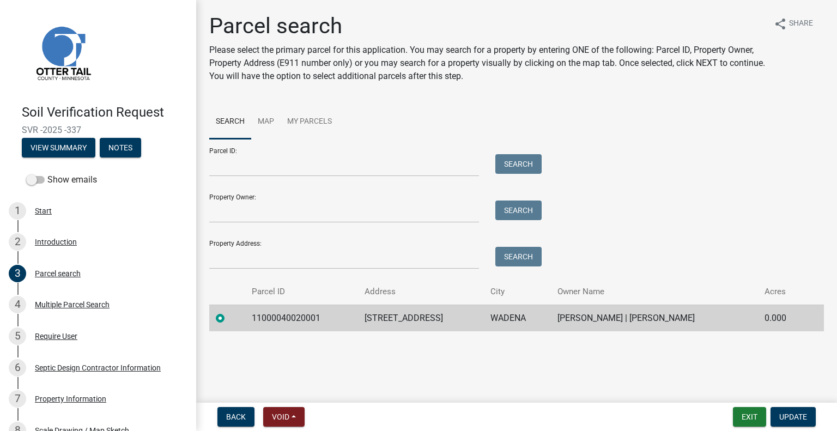
click at [310, 315] on td "11000040020001" at bounding box center [301, 318] width 113 height 27
click at [392, 314] on td "60792 335TH ST" at bounding box center [421, 318] width 126 height 27
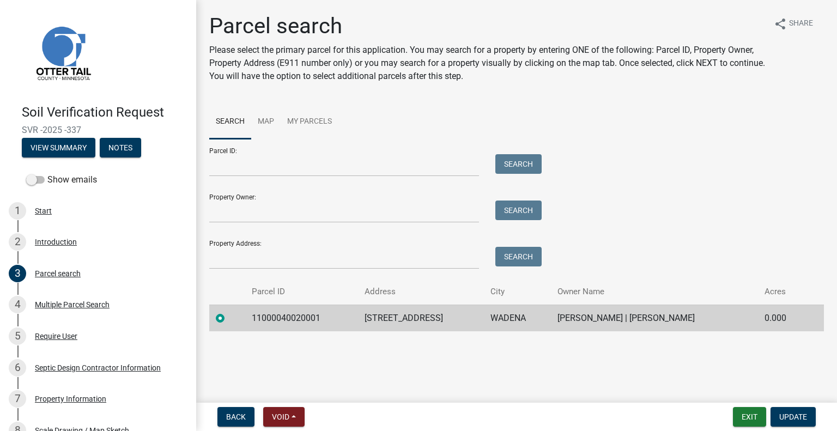
click at [509, 320] on td "WADENA" at bounding box center [517, 318] width 67 height 27
click at [609, 322] on td "SETH AMENT | RACHEL AMENT" at bounding box center [654, 318] width 207 height 27
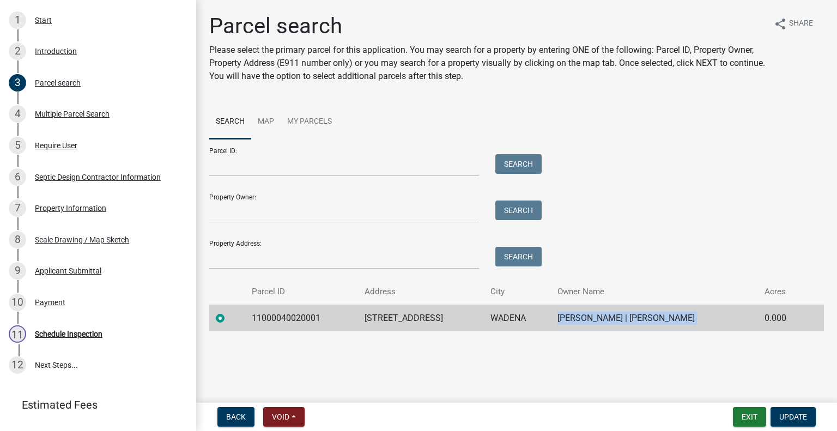
scroll to position [242, 0]
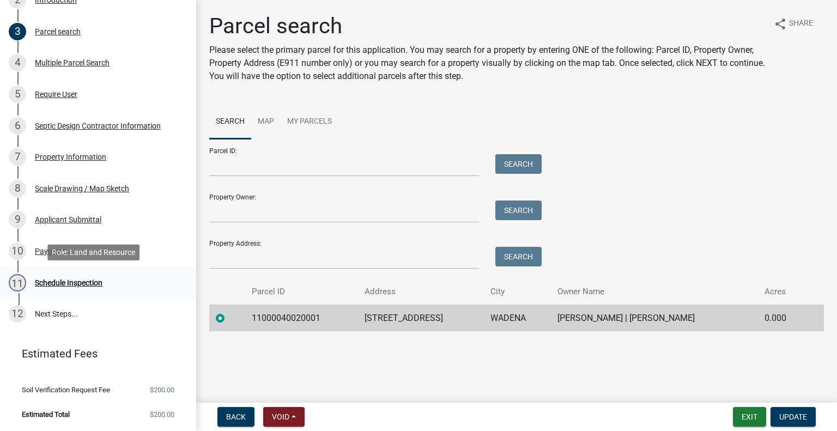
click at [92, 279] on div "Schedule Inspection" at bounding box center [69, 283] width 68 height 8
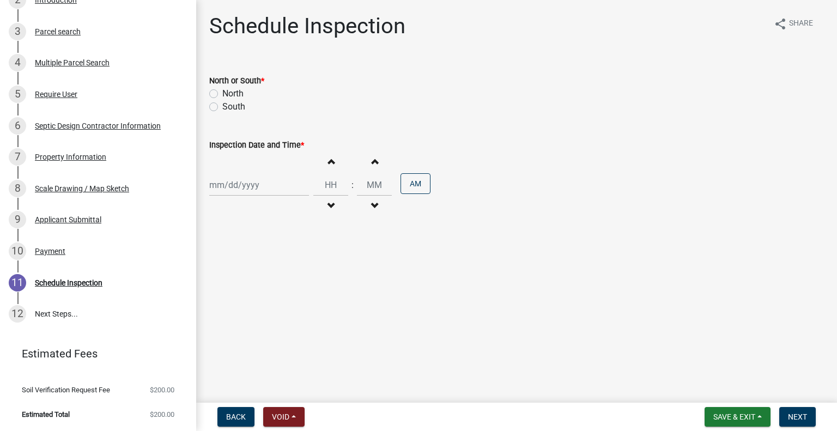
click at [237, 90] on label "North" at bounding box center [232, 93] width 21 height 13
click at [229, 90] on input "North" at bounding box center [225, 90] width 7 height 7
radio input "true"
select select "9"
select select "2025"
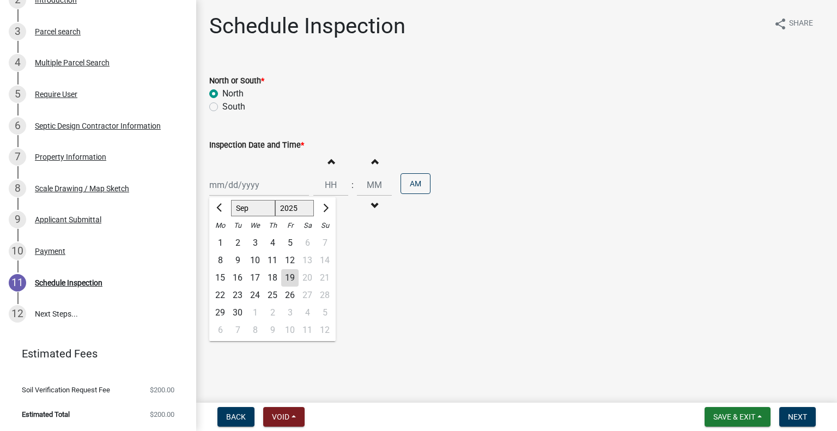
click at [261, 185] on div "Jan Feb Mar Apr May Jun Jul Aug Sep Oct Nov Dec 1525 1526 1527 1528 1529 1530 1…" at bounding box center [259, 185] width 100 height 22
click at [271, 296] on div "25" at bounding box center [272, 295] width 17 height 17
type input "09/25/2025"
click at [320, 202] on button "Decrement hours" at bounding box center [330, 206] width 23 height 20
type input "11"
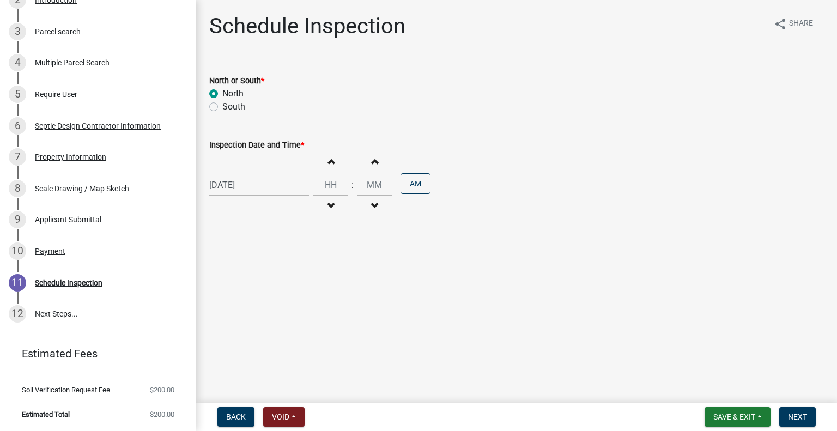
type input "00"
click at [325, 154] on button "Increment hours" at bounding box center [330, 161] width 23 height 20
type input "12"
click at [419, 189] on button "AM" at bounding box center [416, 183] width 30 height 21
click at [804, 418] on span "Next" at bounding box center [797, 417] width 19 height 9
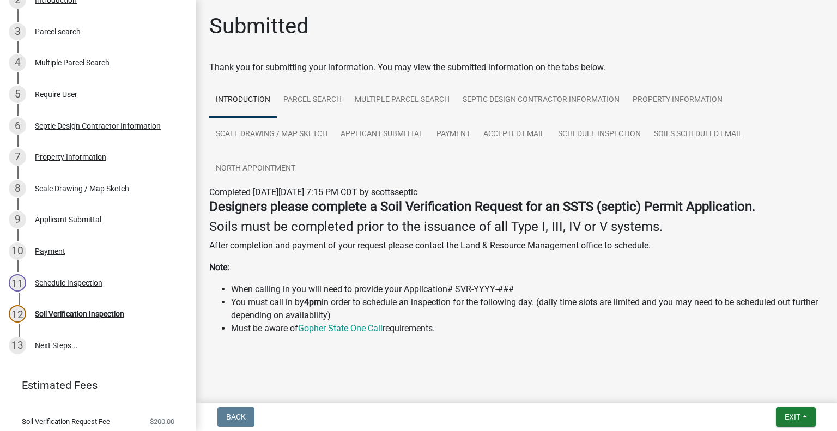
scroll to position [273, 0]
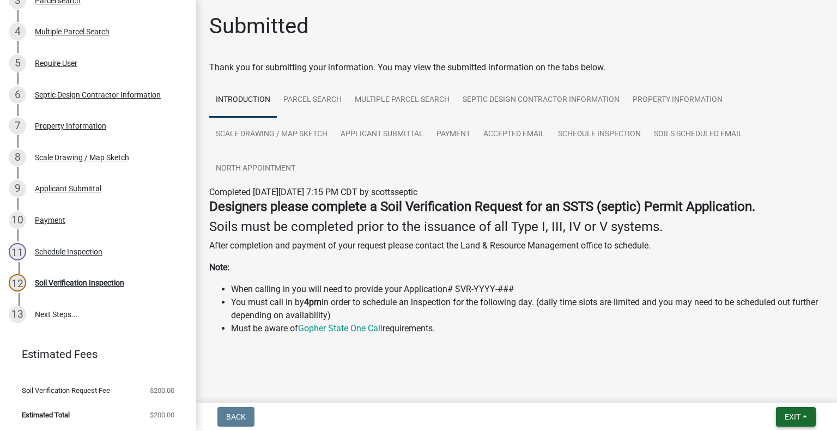
click at [803, 416] on button "Exit" at bounding box center [796, 417] width 40 height 20
click at [768, 385] on button "Save & Exit" at bounding box center [772, 388] width 87 height 26
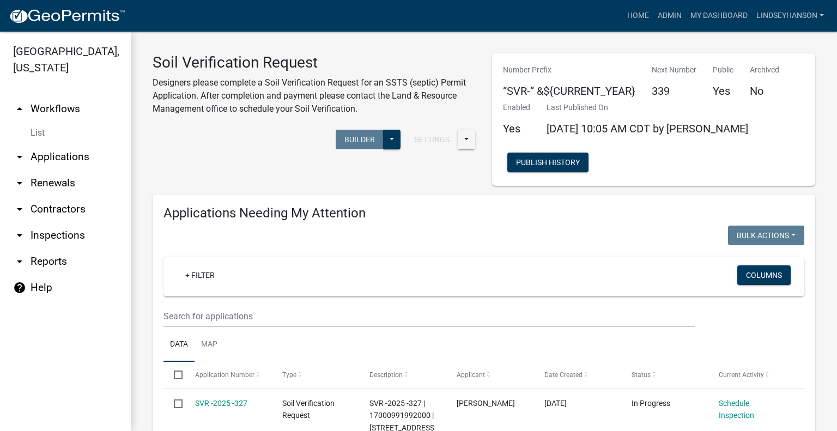
click at [89, 159] on link "arrow_drop_down Applications" at bounding box center [65, 157] width 131 height 26
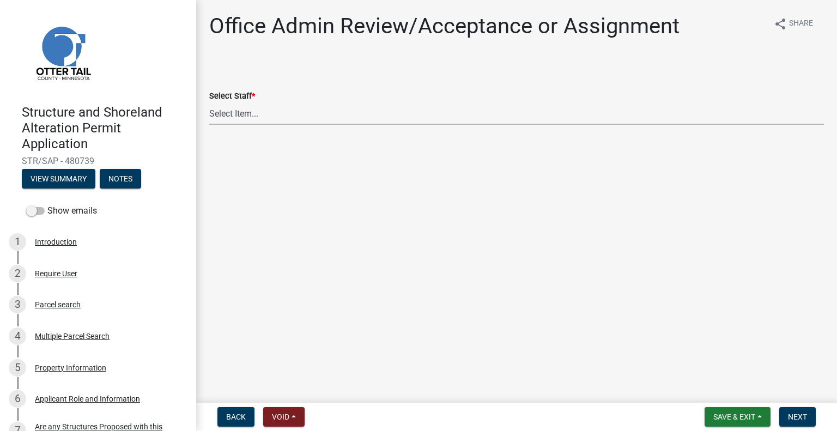
click at [268, 110] on select "Select Item... Alexis Newark (anewark@ottertailcounty.gov) Amy Busko (abusko@ot…" at bounding box center [516, 113] width 615 height 22
click at [209, 102] on select "Select Item... Alexis Newark (anewark@ottertailcounty.gov) Amy Busko (abusko@ot…" at bounding box center [516, 113] width 615 height 22
select select "587f38f5-c90e-4c12-9e10-d3e23909bbca"
click at [790, 417] on span "Next" at bounding box center [797, 417] width 19 height 9
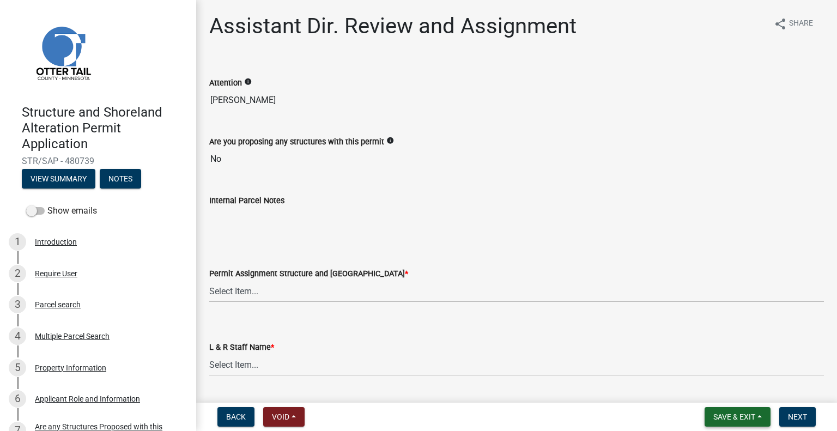
click at [730, 415] on span "Save & Exit" at bounding box center [734, 417] width 42 height 9
click at [734, 393] on button "Save & Exit" at bounding box center [726, 388] width 87 height 26
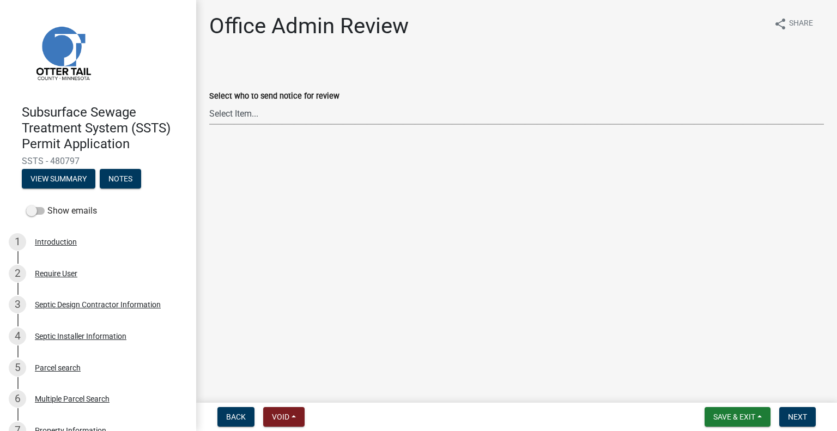
click at [295, 114] on select "Select Item... Alexis Newark (anewark@ottertailcounty.gov) Amy Busko (abusko@ot…" at bounding box center [516, 113] width 615 height 22
click at [209, 102] on select "Select Item... Alexis Newark (anewark@ottertailcounty.gov) Amy Busko (abusko@ot…" at bounding box center [516, 113] width 615 height 22
select select "587f38f5-c90e-4c12-9e10-d3e23909bbca"
click at [784, 417] on button "Next" at bounding box center [797, 417] width 37 height 20
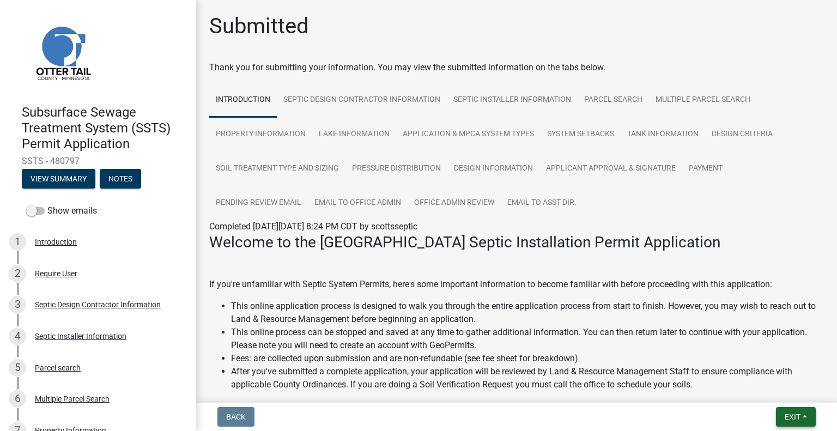
click at [789, 423] on button "Exit" at bounding box center [796, 417] width 40 height 20
click at [767, 390] on button "Save & Exit" at bounding box center [772, 388] width 87 height 26
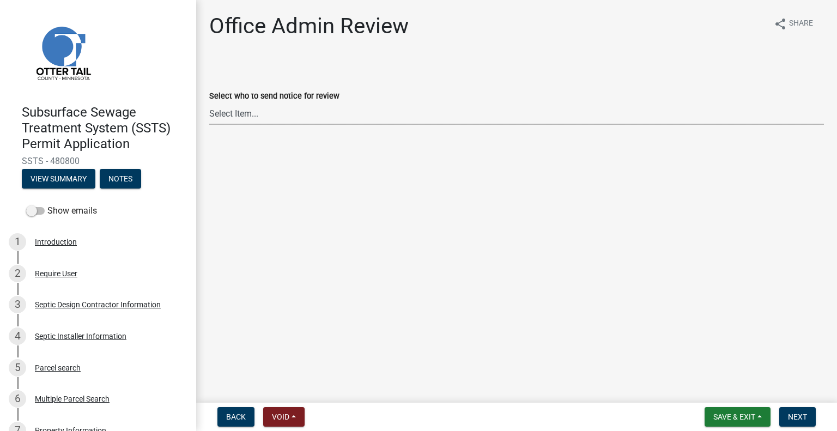
click at [354, 118] on select "Select Item... [PERSON_NAME] ([EMAIL_ADDRESS][DOMAIN_NAME]) [PERSON_NAME] ([EMA…" at bounding box center [516, 113] width 615 height 22
click at [209, 102] on select "Select Item... [PERSON_NAME] ([EMAIL_ADDRESS][DOMAIN_NAME]) [PERSON_NAME] ([EMA…" at bounding box center [516, 113] width 615 height 22
select select "587f38f5-c90e-4c12-9e10-d3e23909bbca"
drag, startPoint x: 806, startPoint y: 418, endPoint x: 807, endPoint y: 412, distance: 6.0
click at [807, 417] on span "Next" at bounding box center [797, 417] width 19 height 9
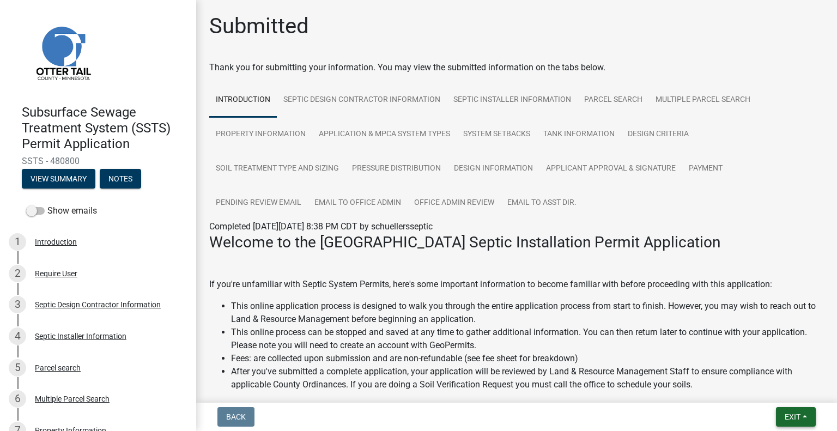
click at [787, 421] on span "Exit" at bounding box center [793, 417] width 16 height 9
click at [769, 391] on button "Save & Exit" at bounding box center [772, 388] width 87 height 26
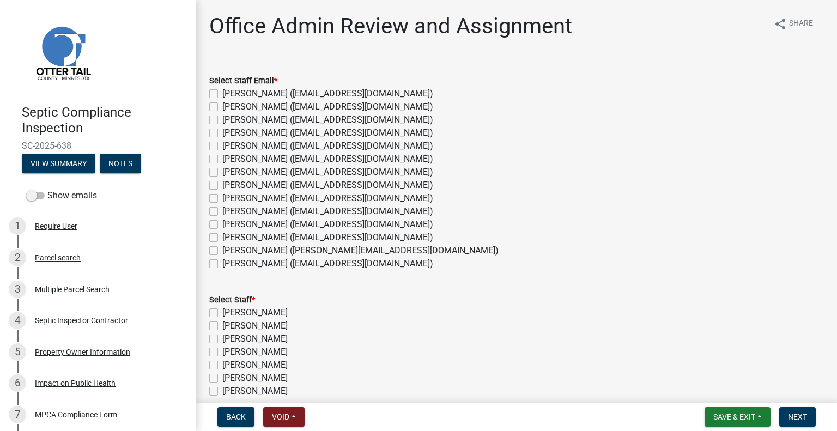
click at [253, 238] on label "[PERSON_NAME] ([EMAIL_ADDRESS][DOMAIN_NAME])" at bounding box center [327, 237] width 211 height 13
click at [229, 238] on input "[PERSON_NAME] ([EMAIL_ADDRESS][DOMAIN_NAME])" at bounding box center [225, 234] width 7 height 7
checkbox input "true"
checkbox input "false"
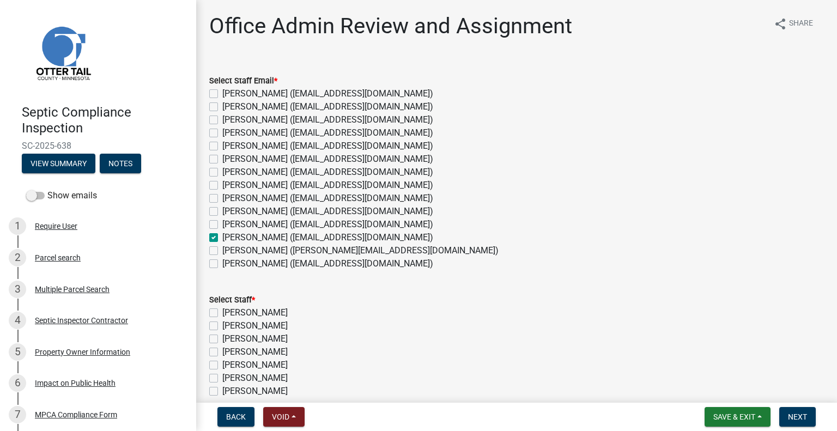
checkbox input "false"
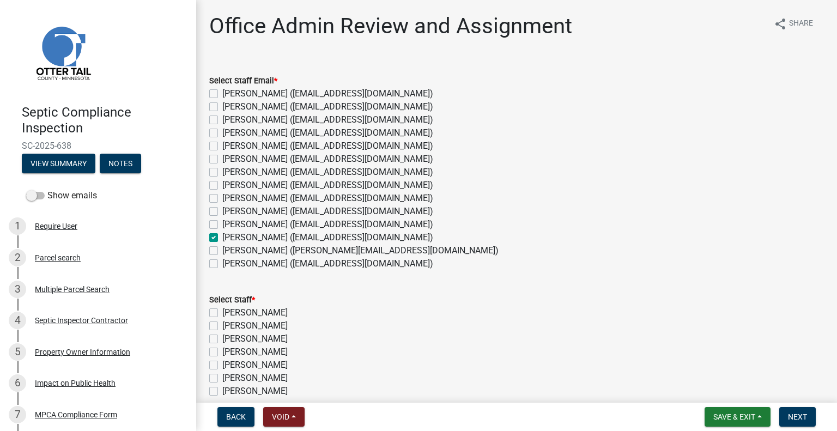
checkbox input "false"
checkbox input "true"
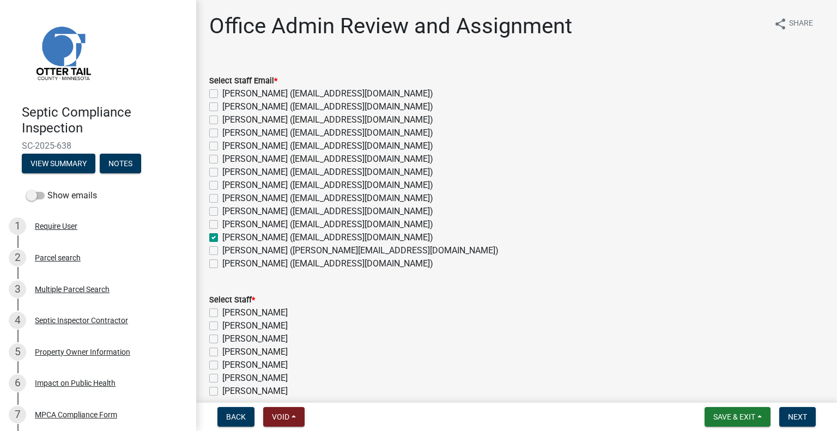
checkbox input "false"
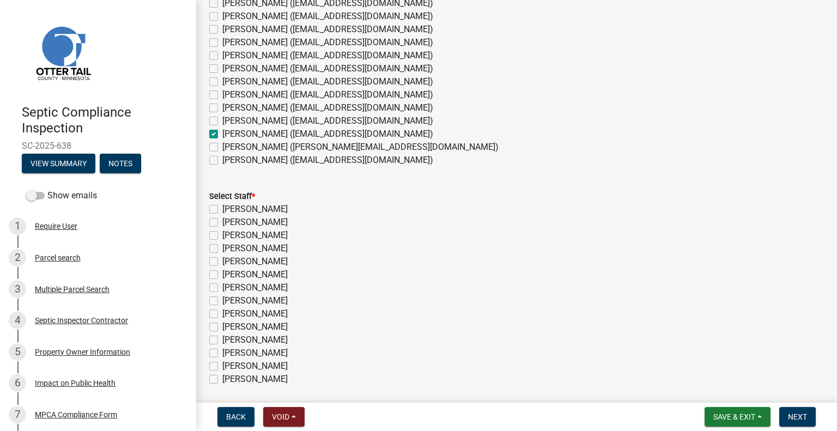
scroll to position [109, 0]
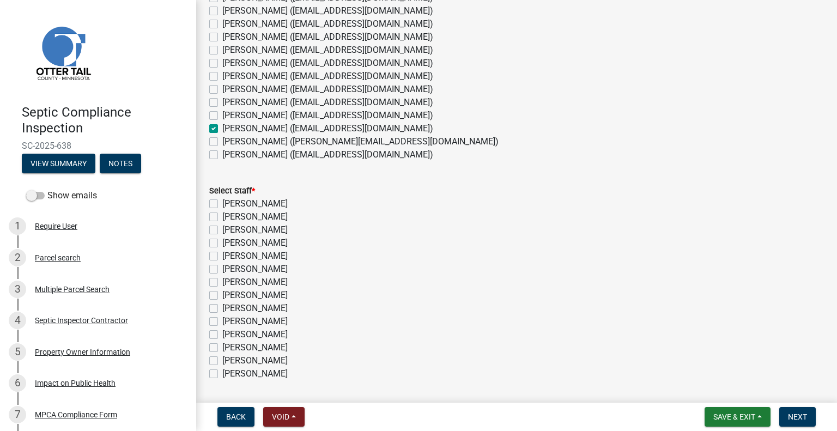
click at [266, 346] on label "Michelle Jevne" at bounding box center [254, 347] width 65 height 13
click at [229, 346] on input "Michelle Jevne" at bounding box center [225, 344] width 7 height 7
checkbox input "true"
checkbox input "false"
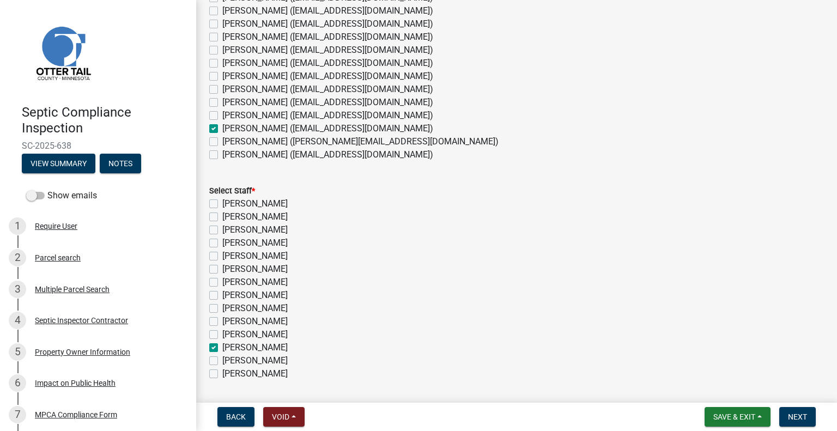
checkbox input "false"
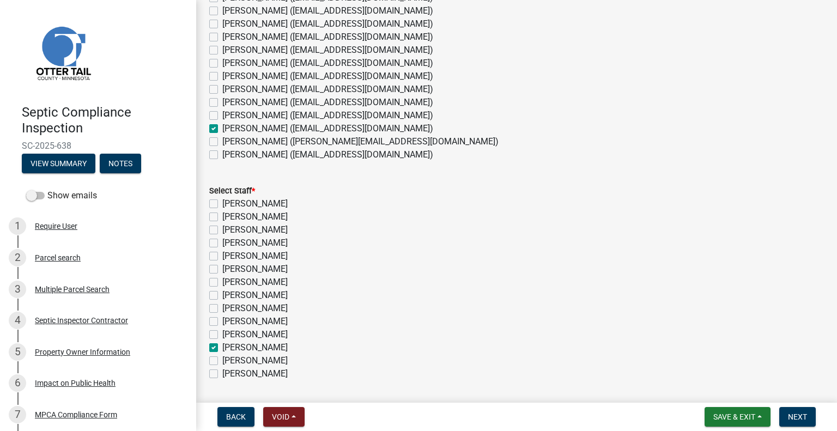
checkbox input "false"
checkbox input "true"
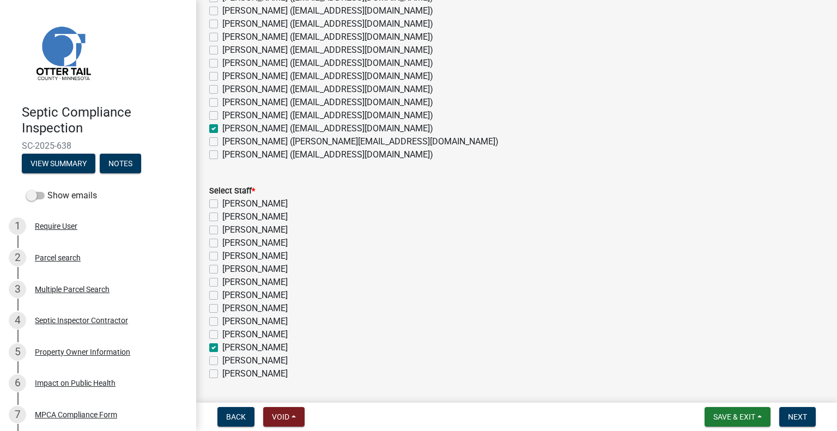
checkbox input "false"
click at [790, 416] on span "Next" at bounding box center [797, 417] width 19 height 9
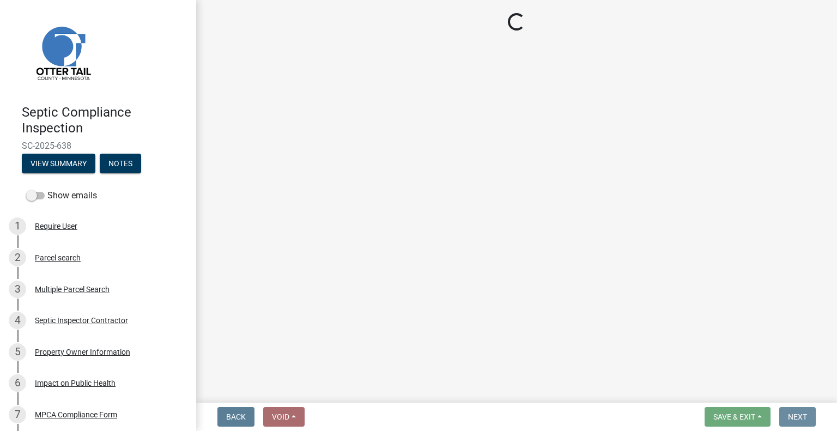
scroll to position [0, 0]
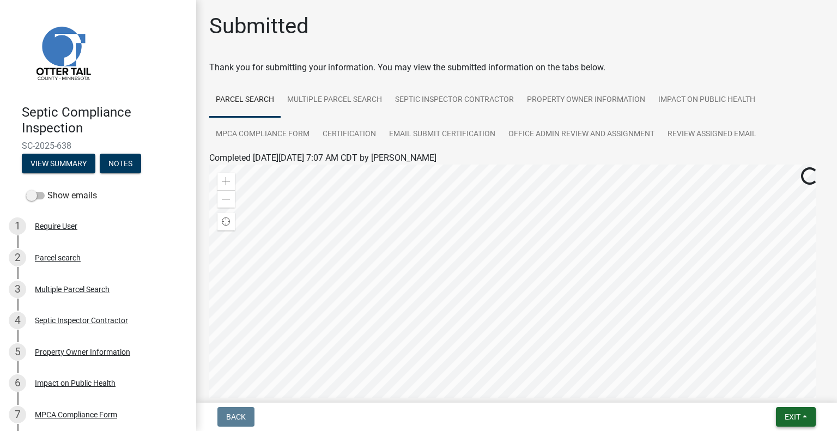
click at [801, 416] on button "Exit" at bounding box center [796, 417] width 40 height 20
click at [779, 393] on button "Save & Exit" at bounding box center [772, 388] width 87 height 26
